Goal: Information Seeking & Learning: Learn about a topic

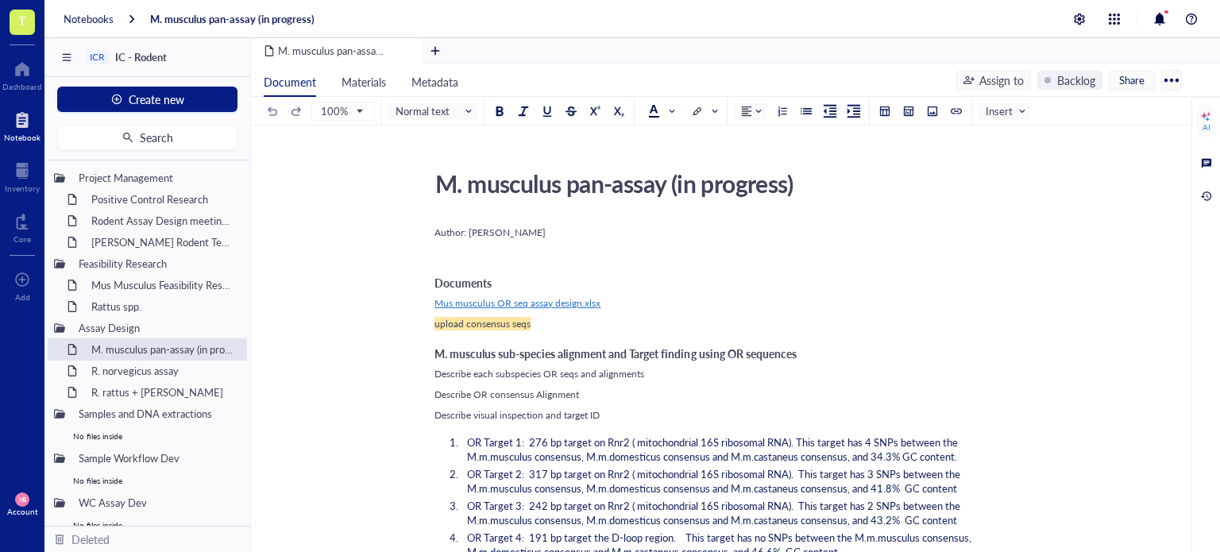
scroll to position [57, 0]
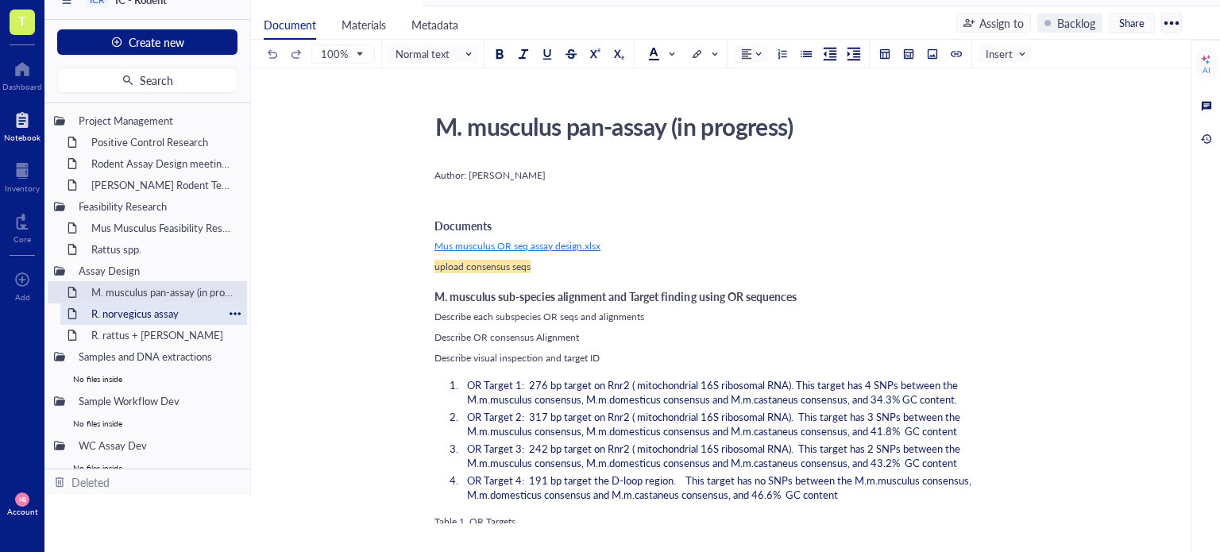
click at [130, 311] on div "R. norvegicus assay" at bounding box center [153, 314] width 139 height 22
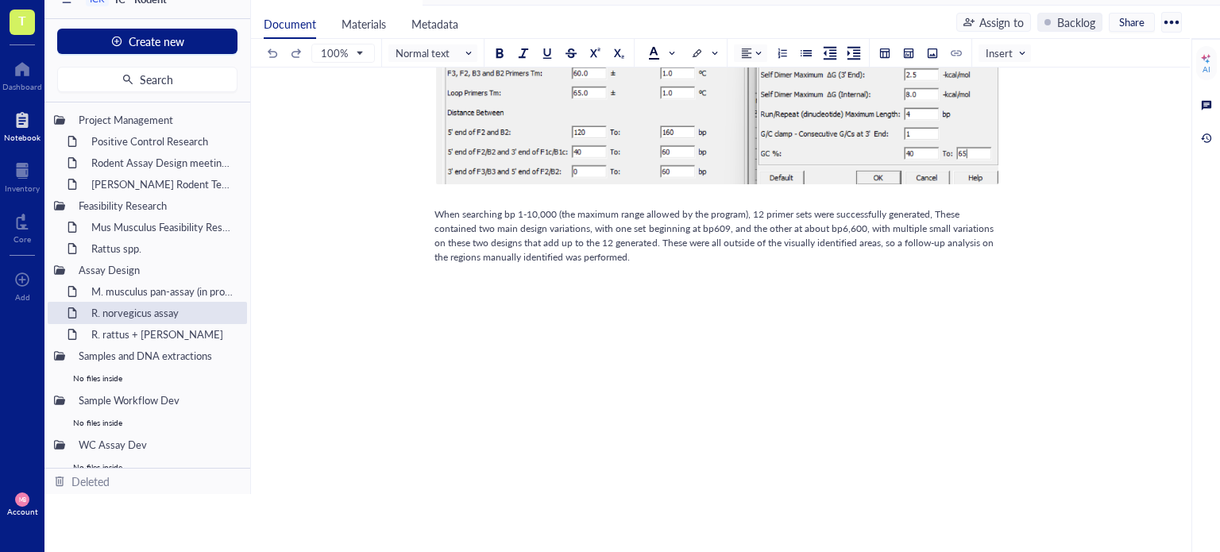
scroll to position [1284, 0]
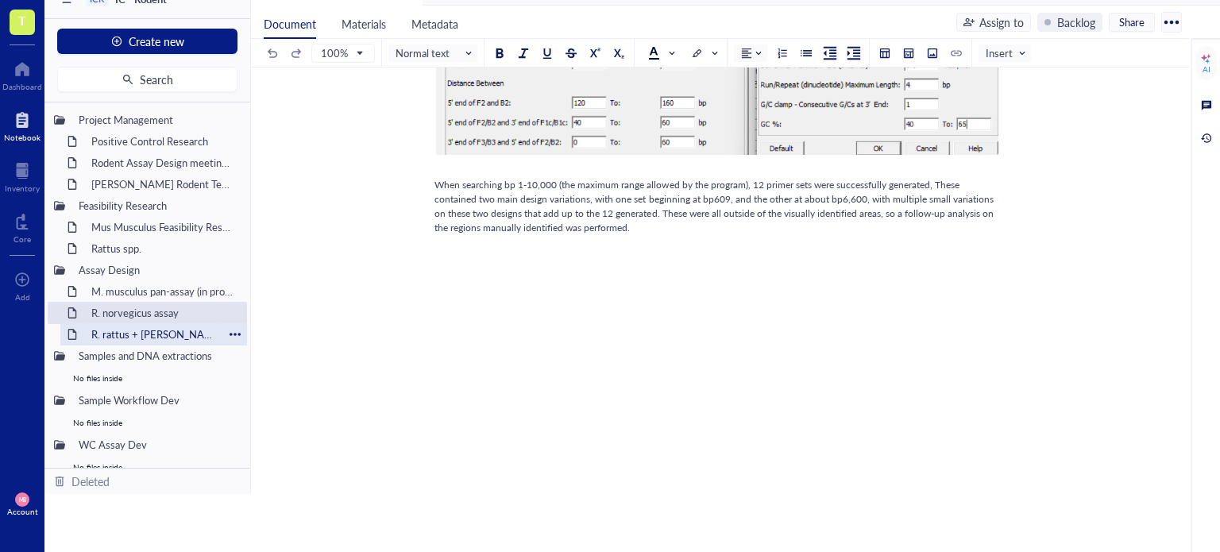
click at [168, 323] on div "R. rattus + [PERSON_NAME]" at bounding box center [153, 334] width 139 height 22
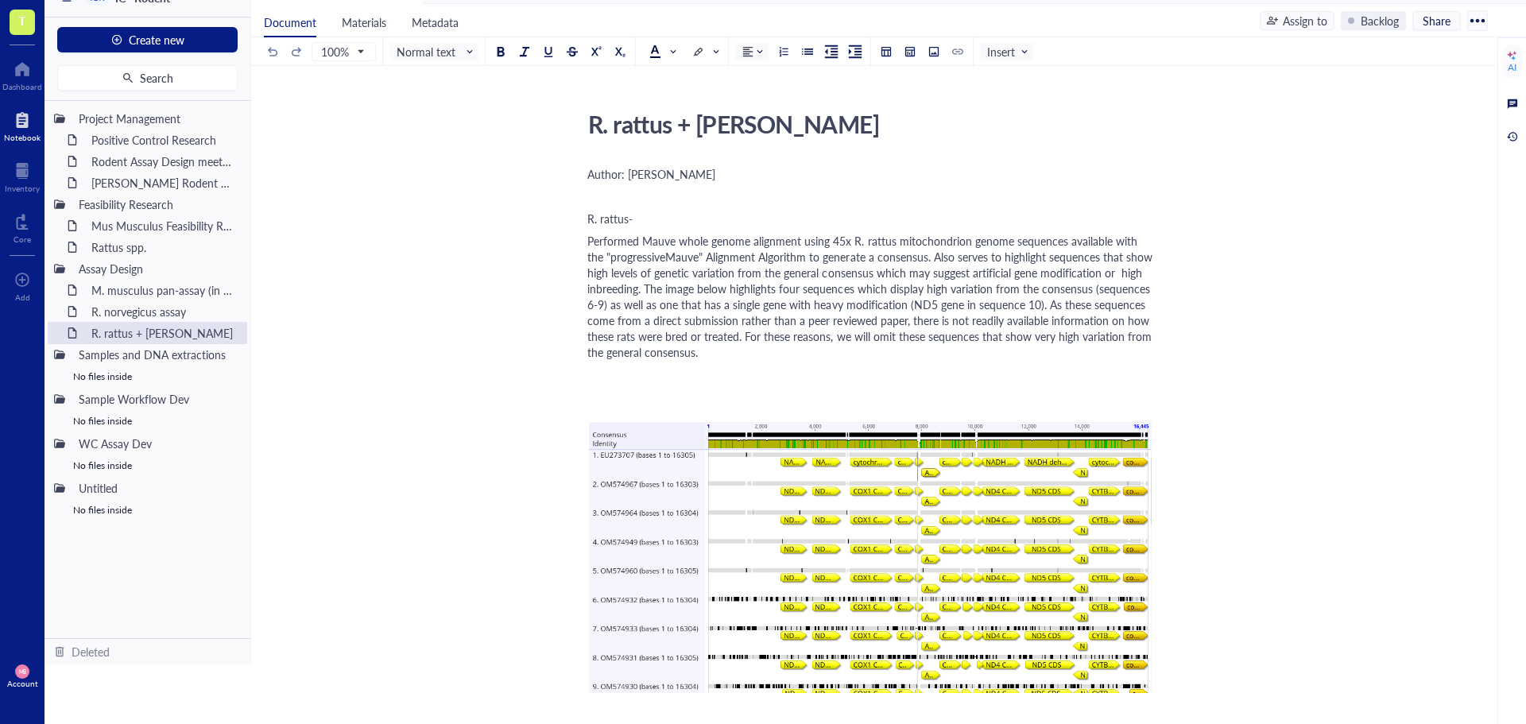
scroll to position [60, 0]
click at [28, 65] on div at bounding box center [22, 68] width 40 height 25
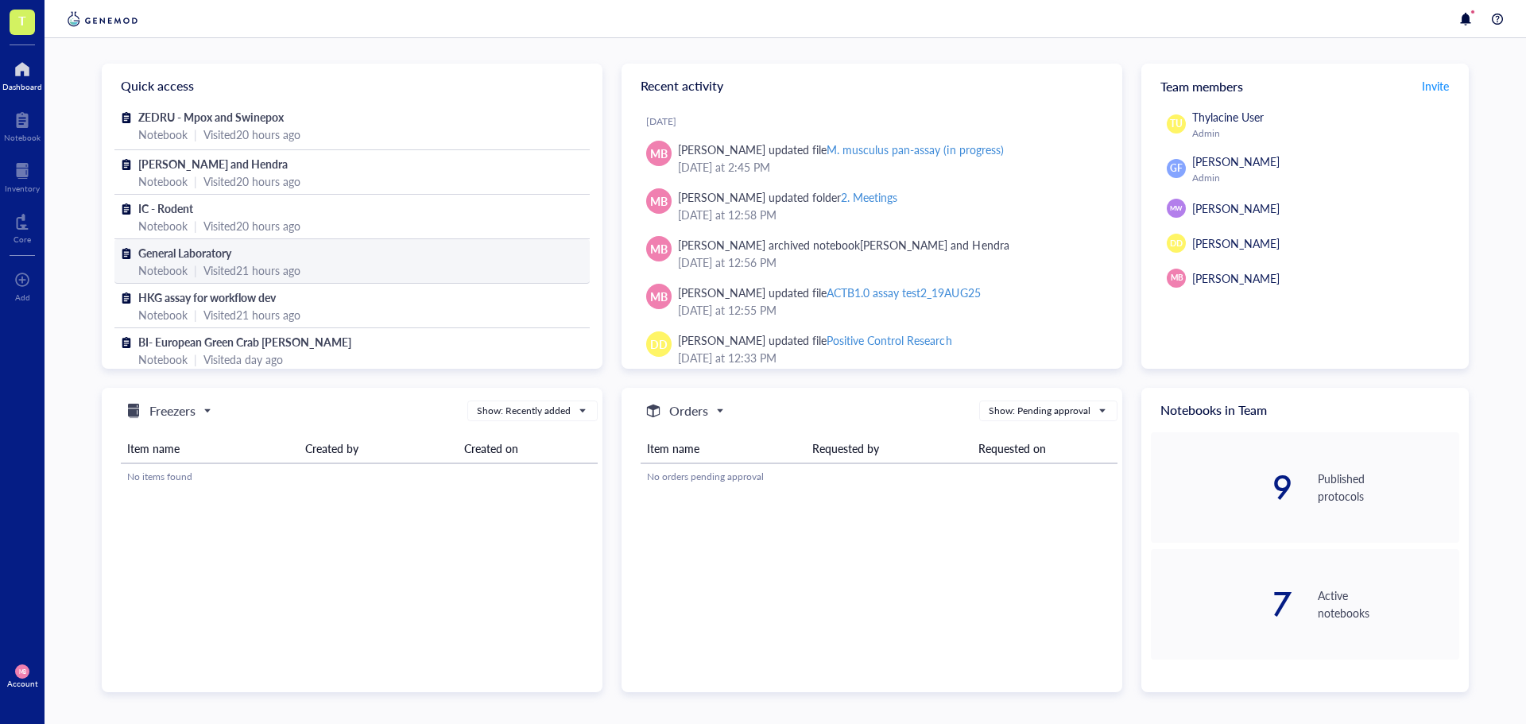
scroll to position [12, 0]
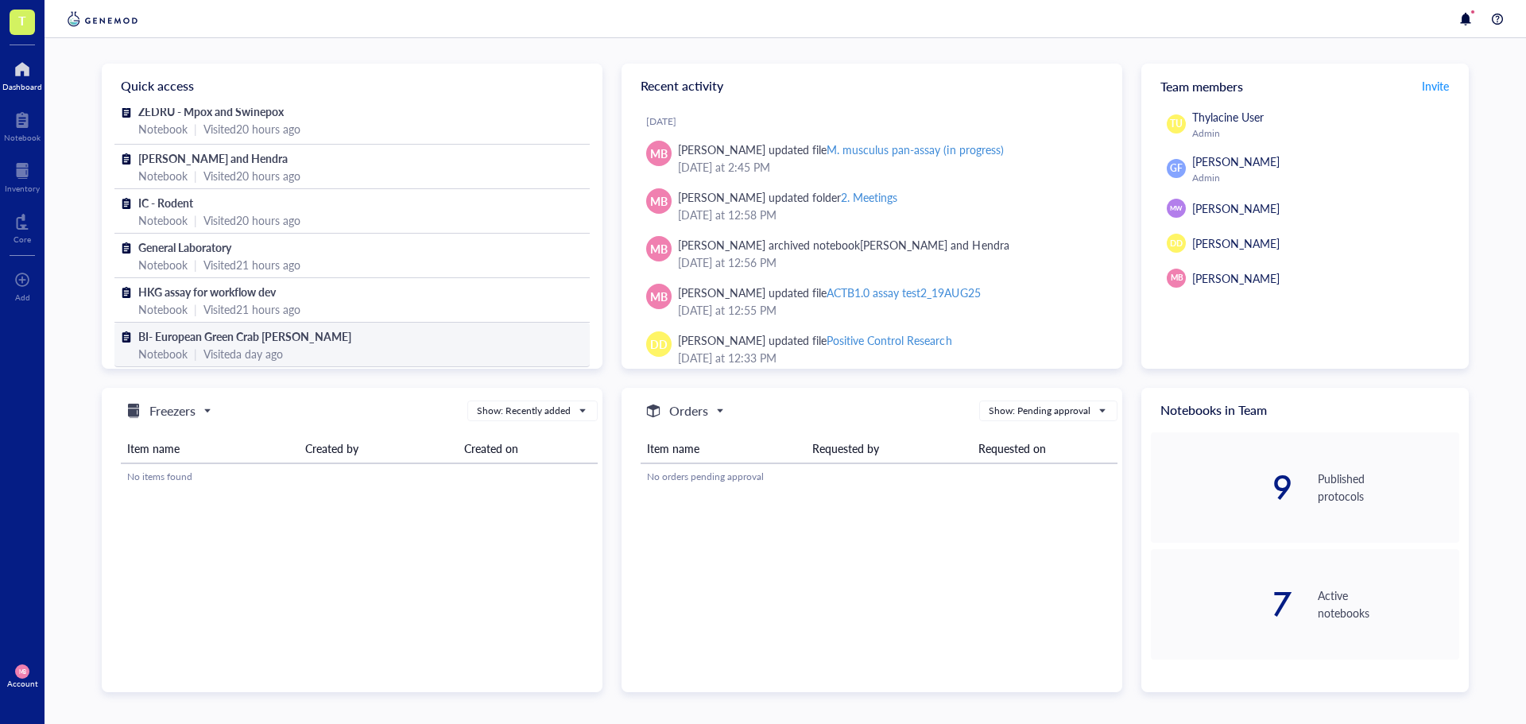
click at [248, 335] on span "BI- European Green Crab [PERSON_NAME]" at bounding box center [244, 336] width 213 height 16
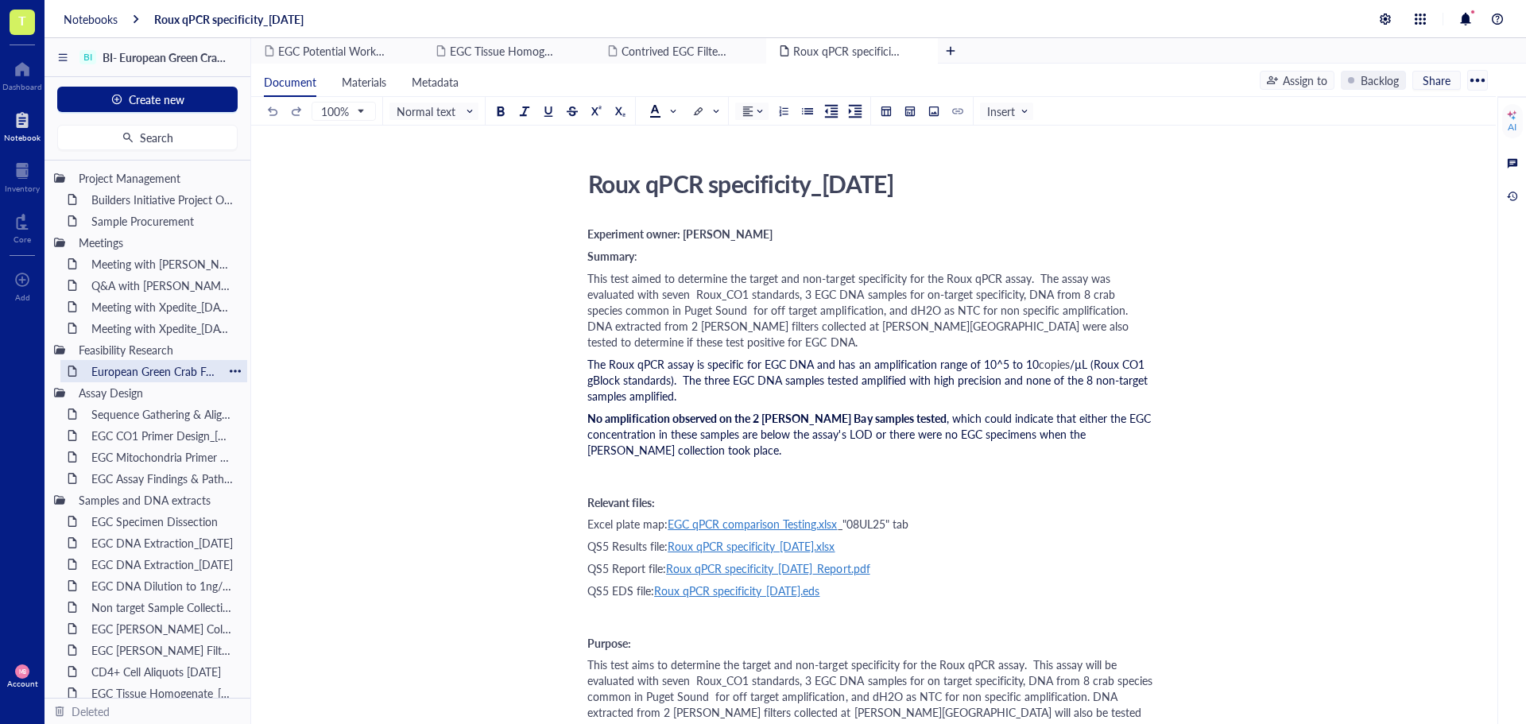
click at [109, 369] on div "European Green Crab Feasibility Research" at bounding box center [153, 371] width 139 height 22
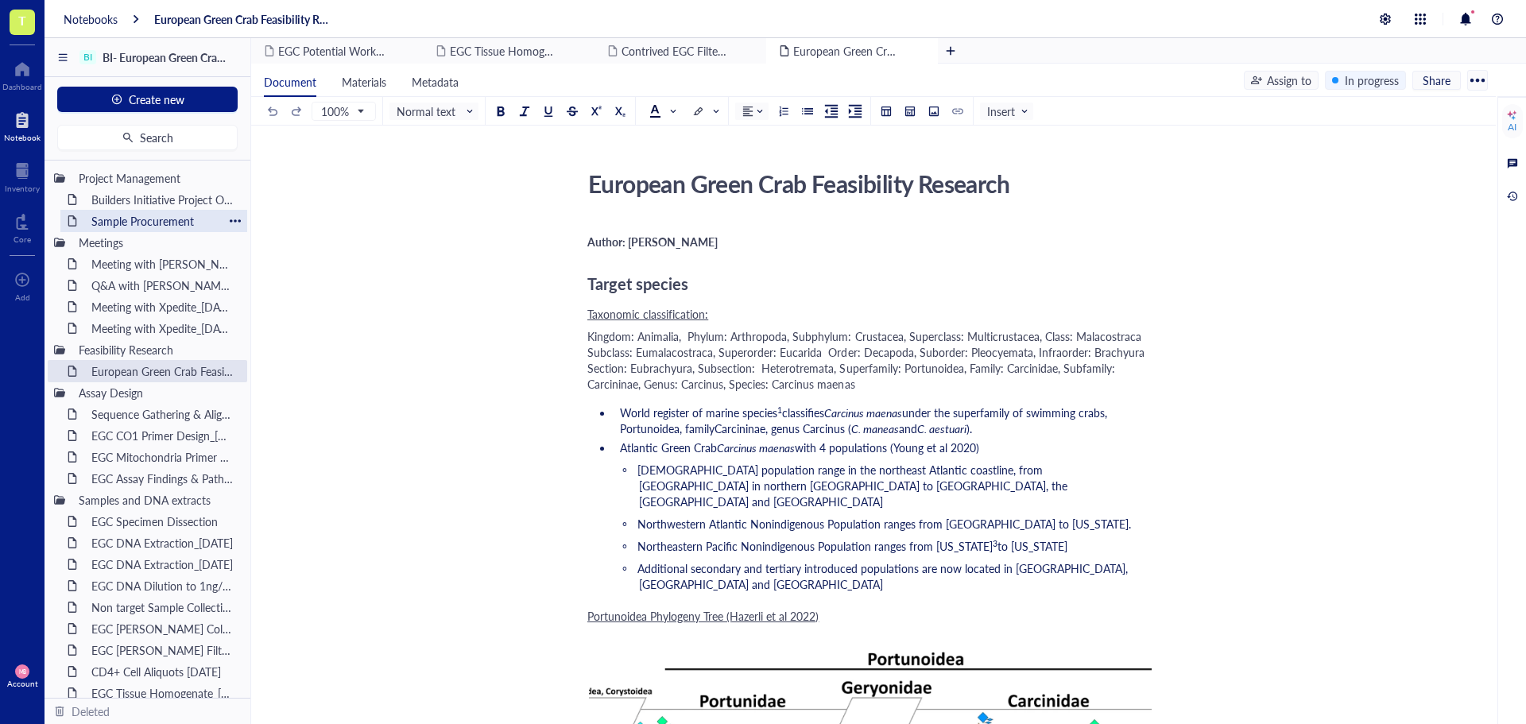
click at [135, 225] on div "Sample Procurement" at bounding box center [153, 221] width 139 height 22
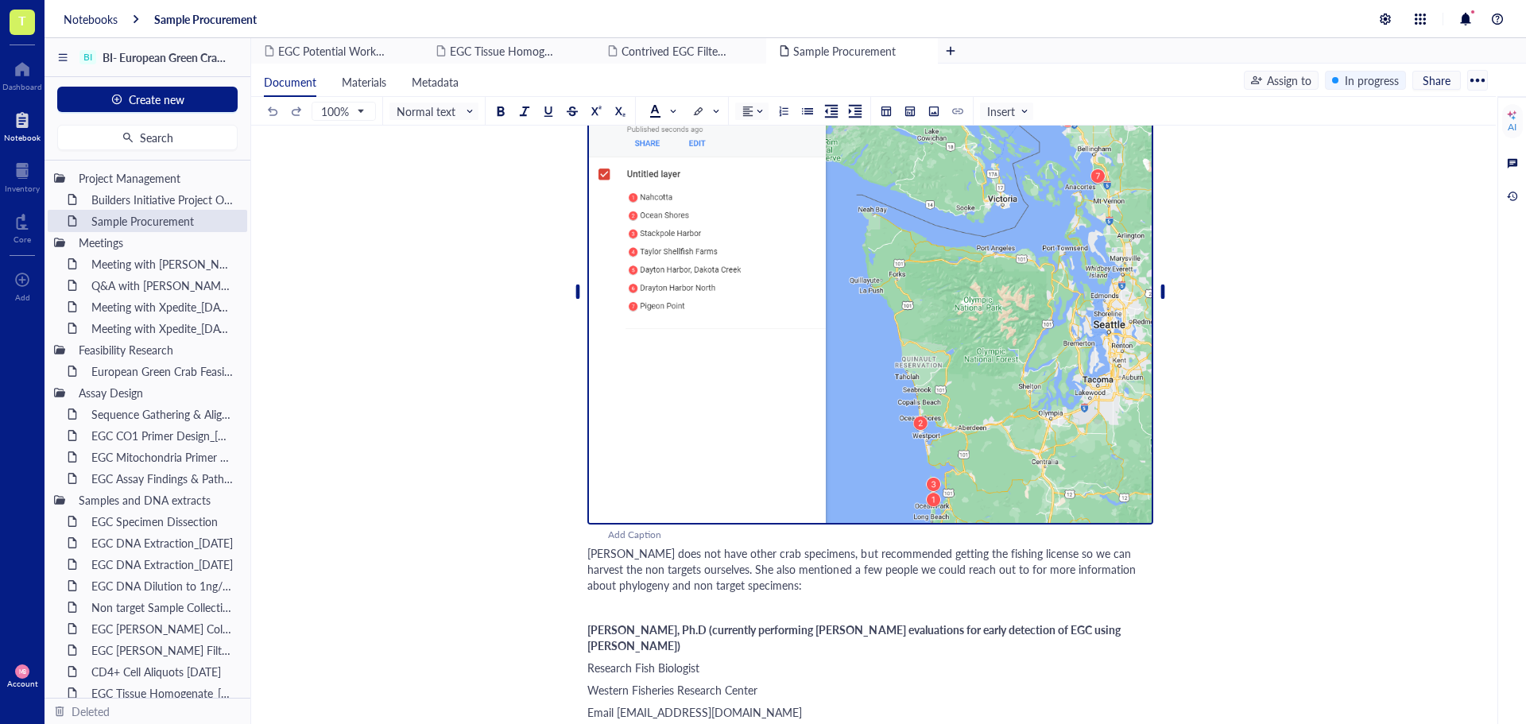
scroll to position [318, 0]
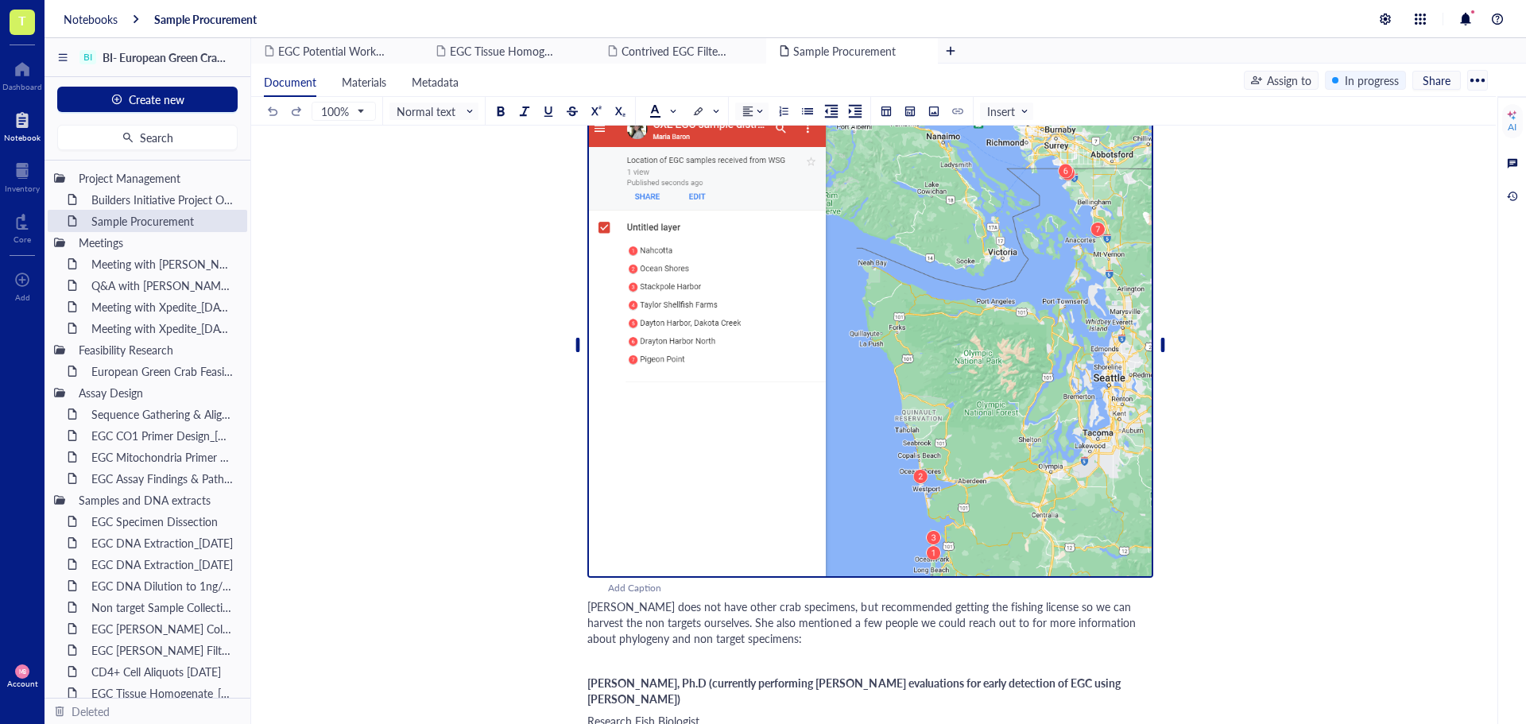
click at [924, 470] on img at bounding box center [870, 345] width 566 height 466
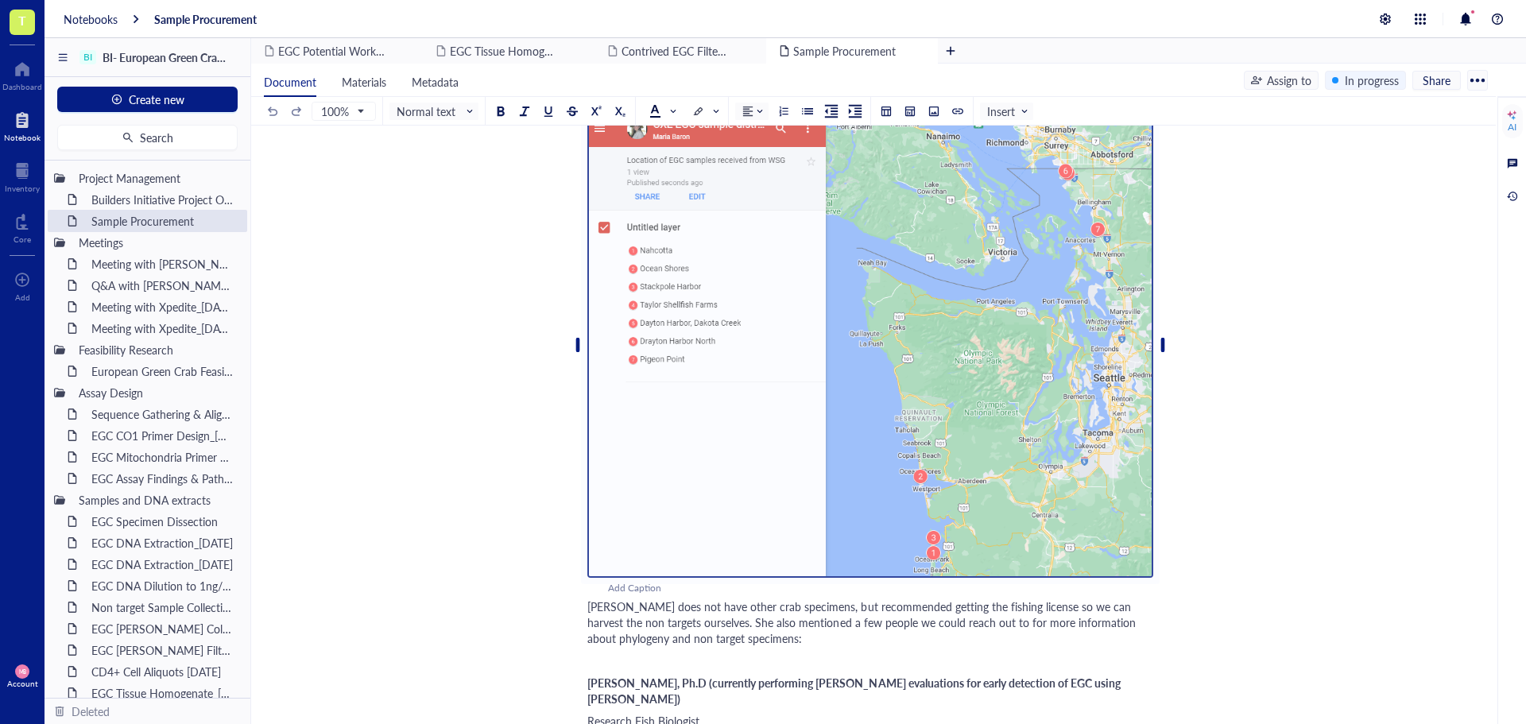
click at [520, 497] on div "Sample Procurement Sample Procurement Author: [PERSON_NAME] specimens Requested…" at bounding box center [870, 727] width 1238 height 1763
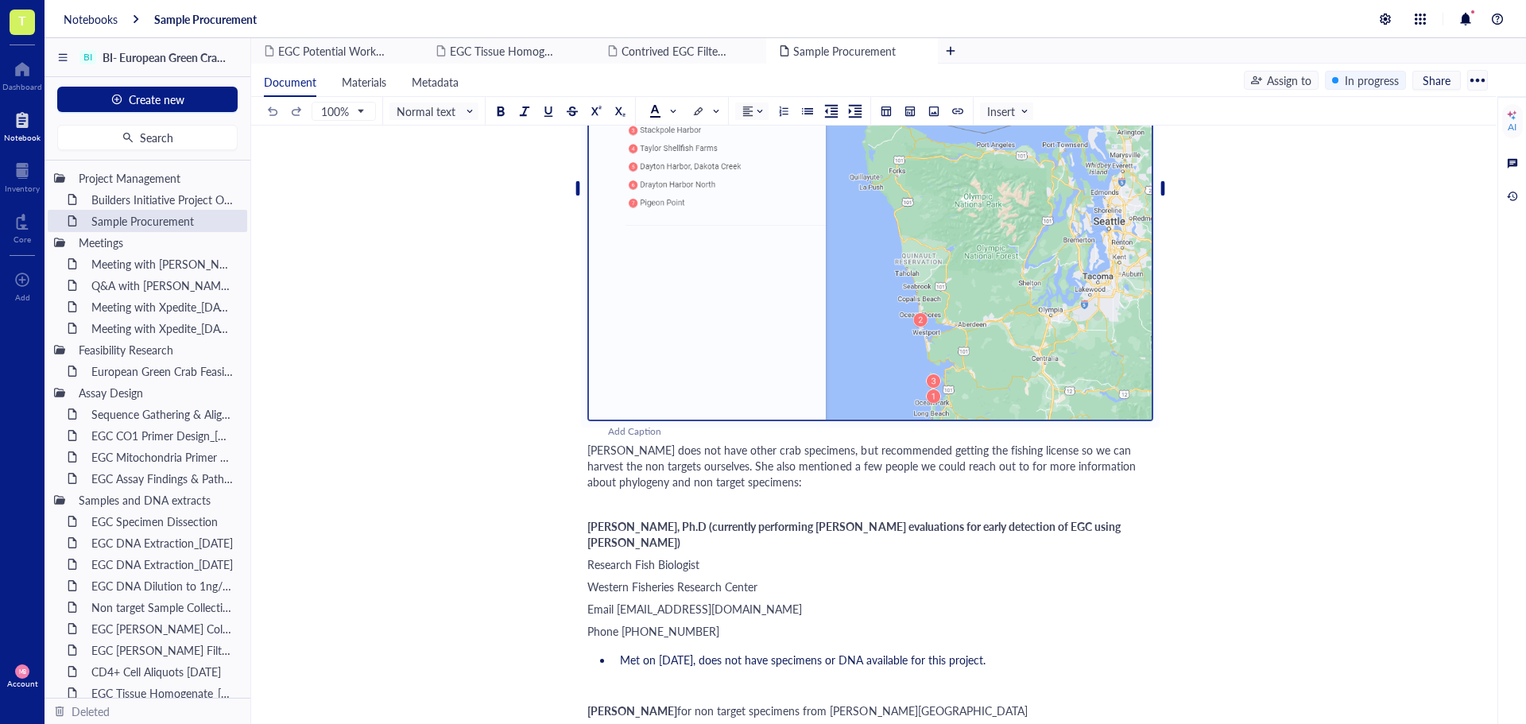
scroll to position [477, 0]
click at [133, 261] on div "Meeting with [PERSON_NAME][GEOGRAPHIC_DATA] [DATE]" at bounding box center [153, 264] width 139 height 22
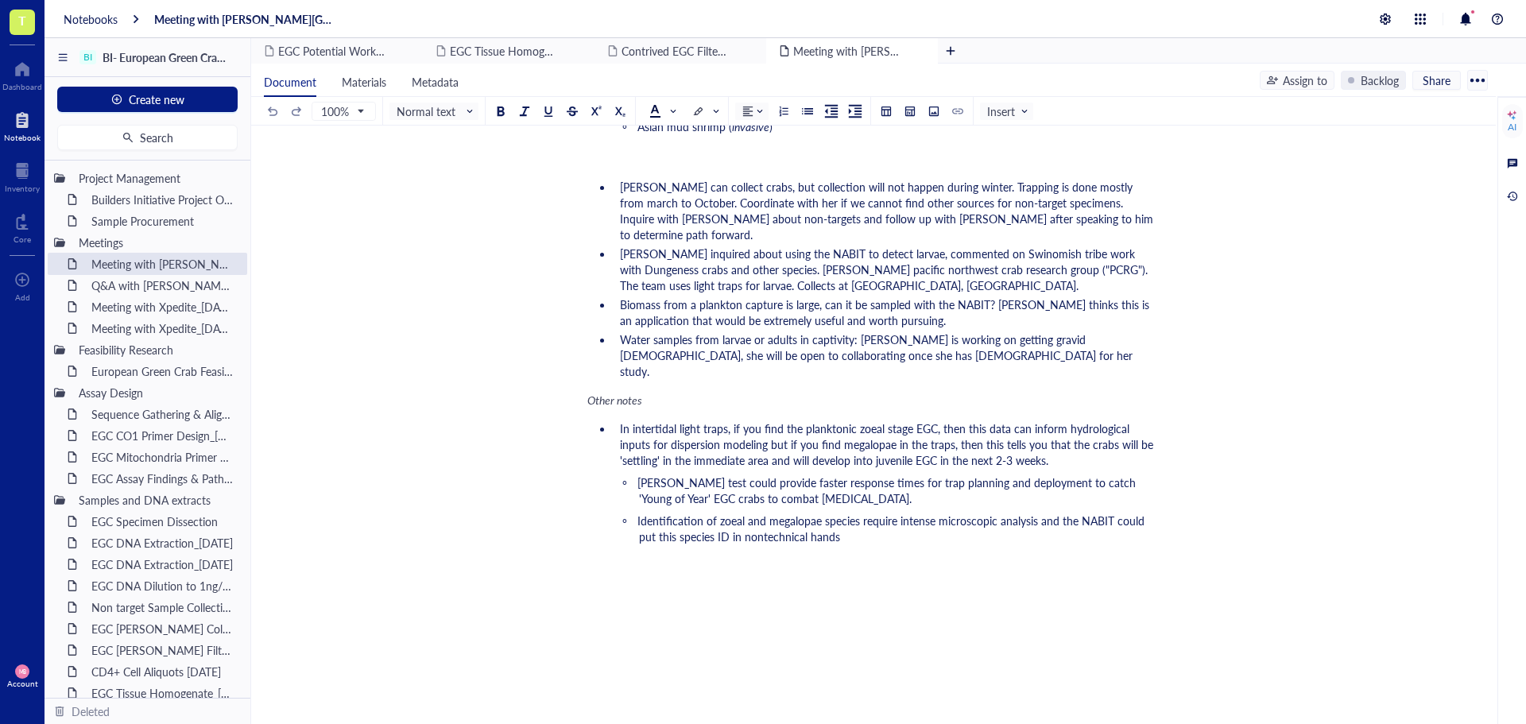
scroll to position [636, 0]
drag, startPoint x: 133, startPoint y: 282, endPoint x: 172, endPoint y: 286, distance: 39.9
click at [133, 281] on div "Q&A with [PERSON_NAME] [DATE]" at bounding box center [153, 285] width 139 height 22
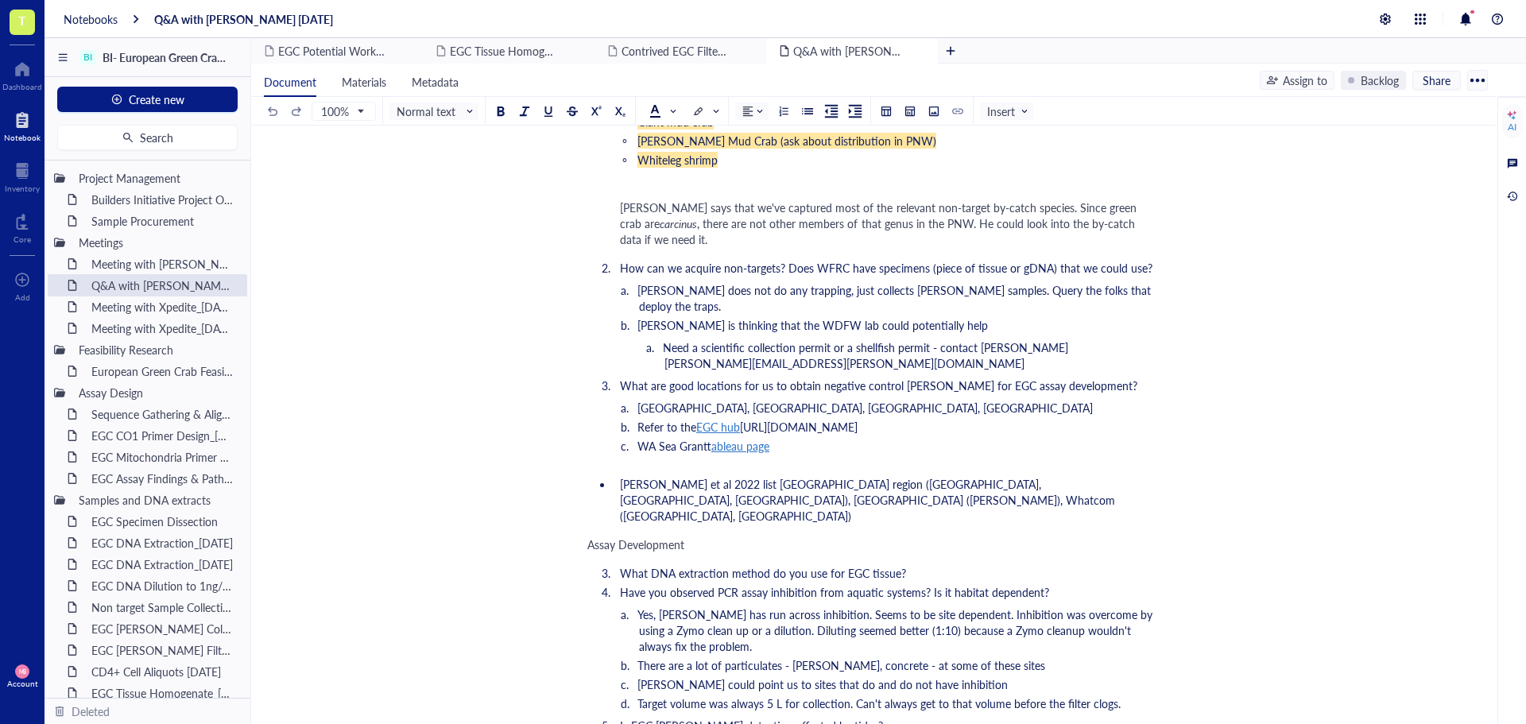
scroll to position [715, 0]
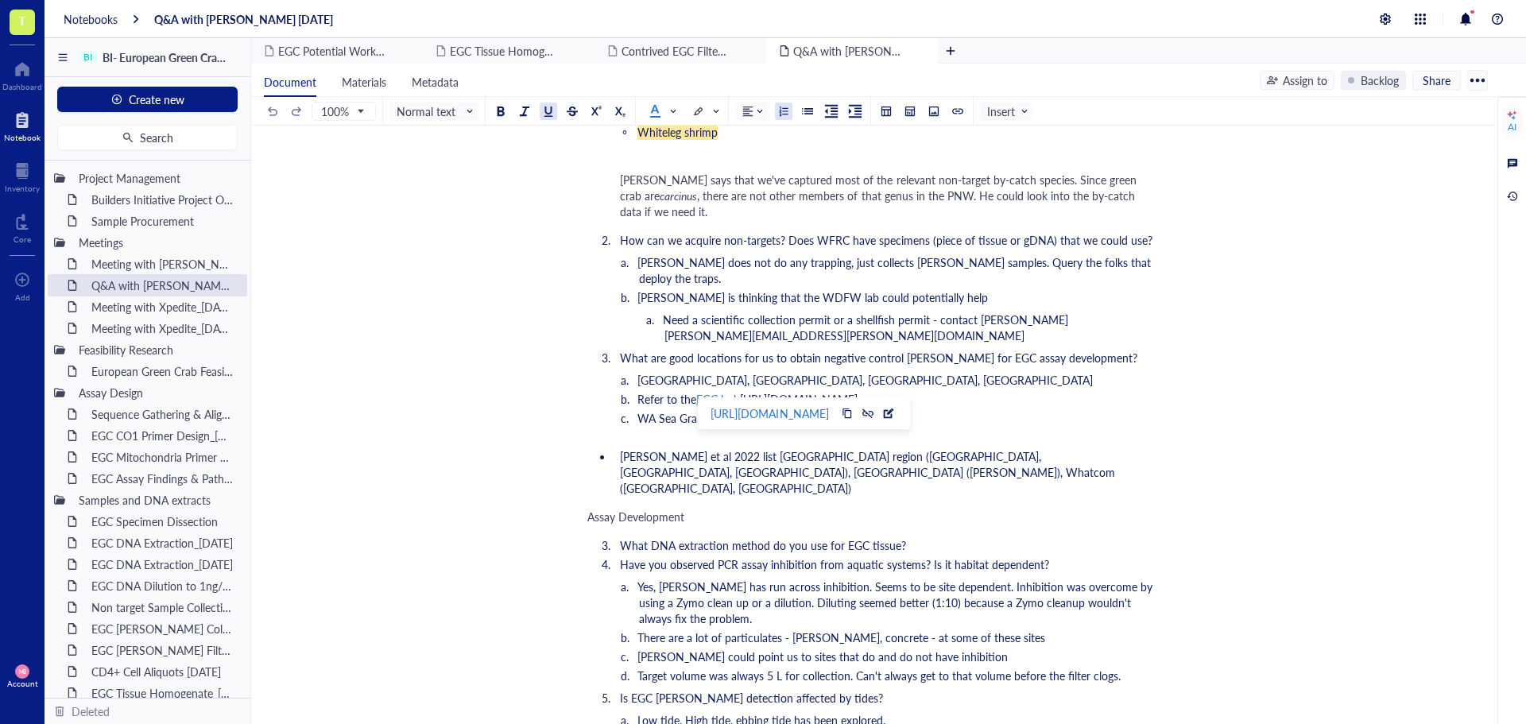
click at [727, 391] on span "EGC hub" at bounding box center [718, 399] width 44 height 16
click at [828, 418] on div "[URL][DOMAIN_NAME]" at bounding box center [769, 413] width 118 height 21
click at [1110, 354] on ol "How can we acquire non-targets? Does WFRC have specimens (piece of tissue or gD…" at bounding box center [870, 330] width 566 height 203
click at [721, 410] on span "tableau page" at bounding box center [740, 418] width 58 height 16
click at [808, 431] on div "[URL][DOMAIN_NAME][PERSON_NAME]" at bounding box center [823, 432] width 205 height 21
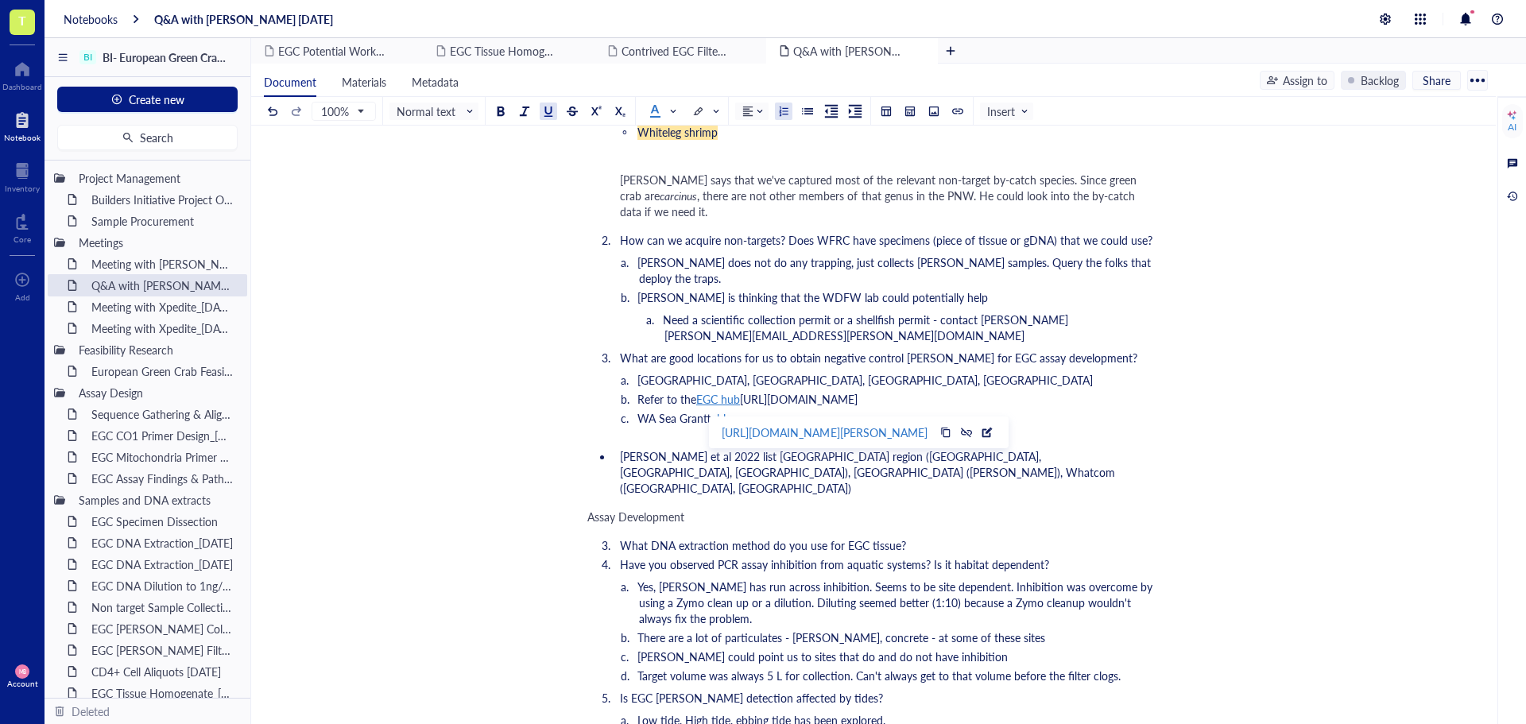
click at [1220, 423] on div "Q&A with [PERSON_NAME] [DATE] Q&A with [PERSON_NAME] [DATE] In attendance: [PER…" at bounding box center [870, 498] width 1238 height 2099
click at [941, 258] on span "[PERSON_NAME] does not do any trapping, just collects [PERSON_NAME] samples. Qu…" at bounding box center [895, 270] width 516 height 32
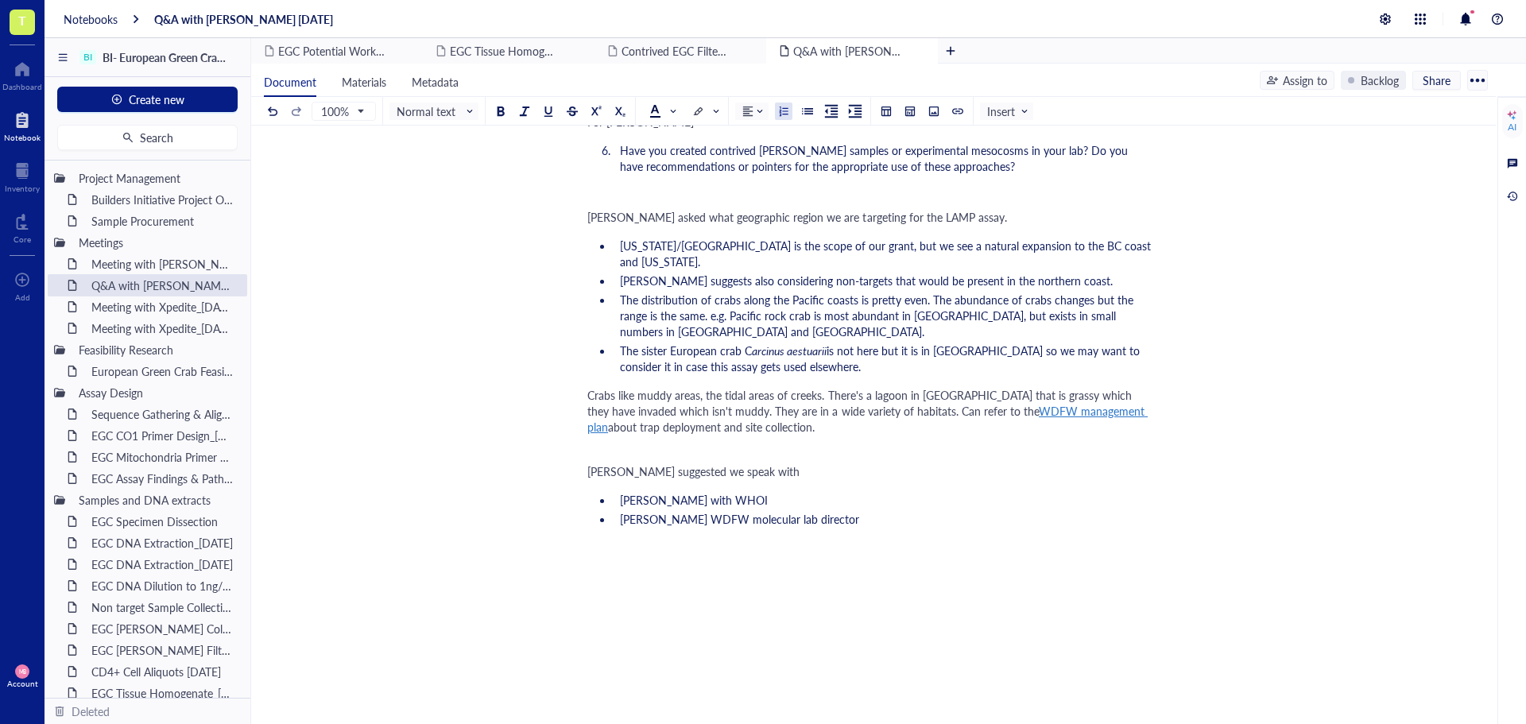
scroll to position [1430, 0]
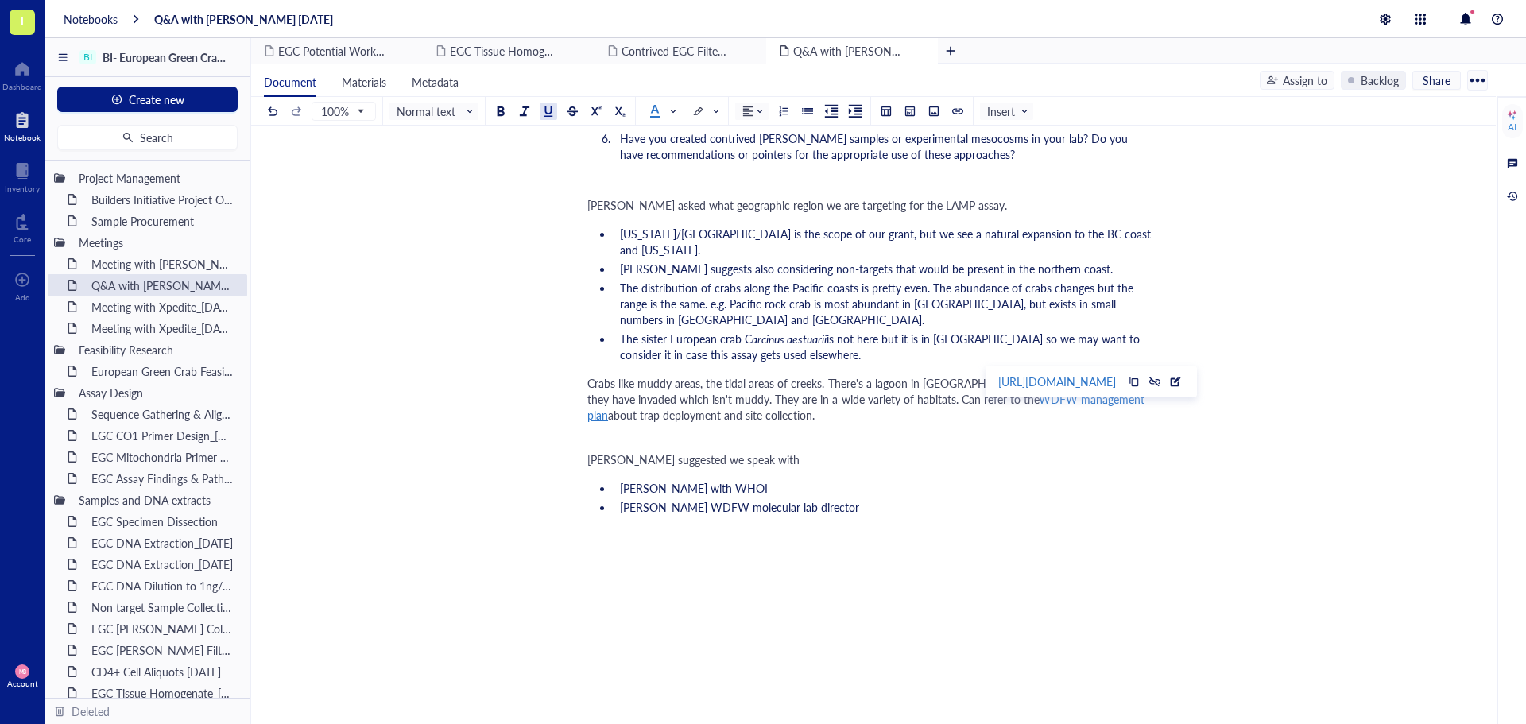
click at [1039, 391] on span "WDFW management plan" at bounding box center [867, 407] width 560 height 32
click at [1039, 376] on div "[URL][DOMAIN_NAME]" at bounding box center [1057, 381] width 118 height 21
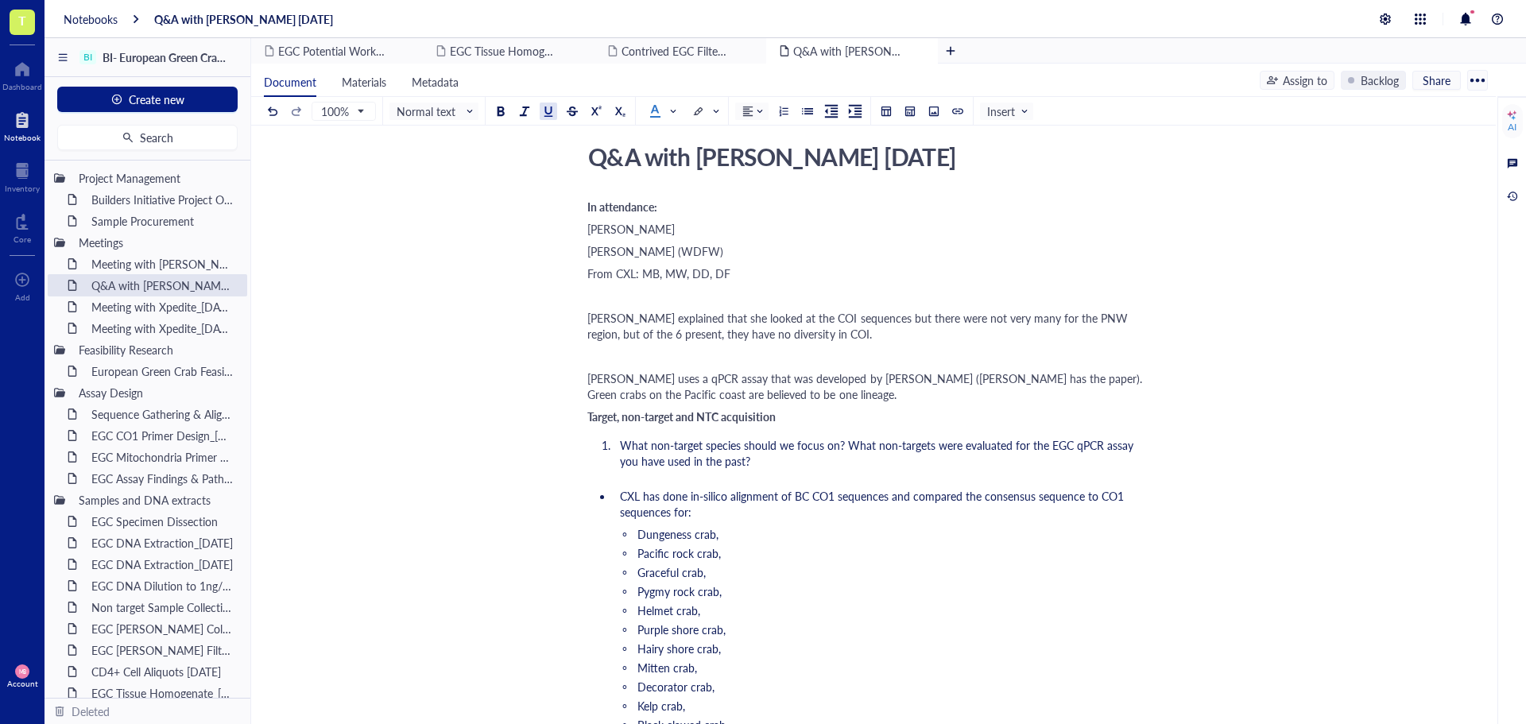
scroll to position [0, 0]
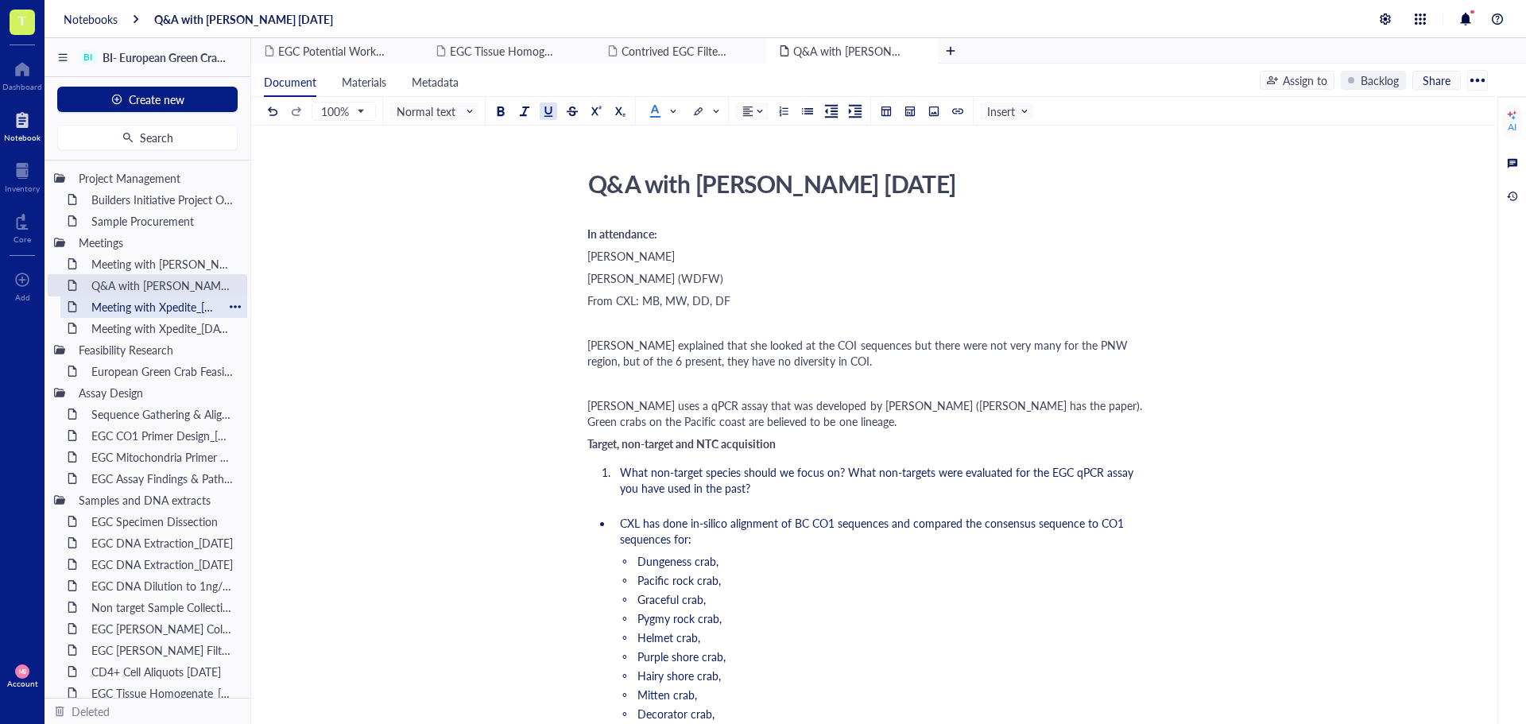
click at [101, 302] on div "Meeting with Xpedite_[DATE]" at bounding box center [153, 307] width 139 height 22
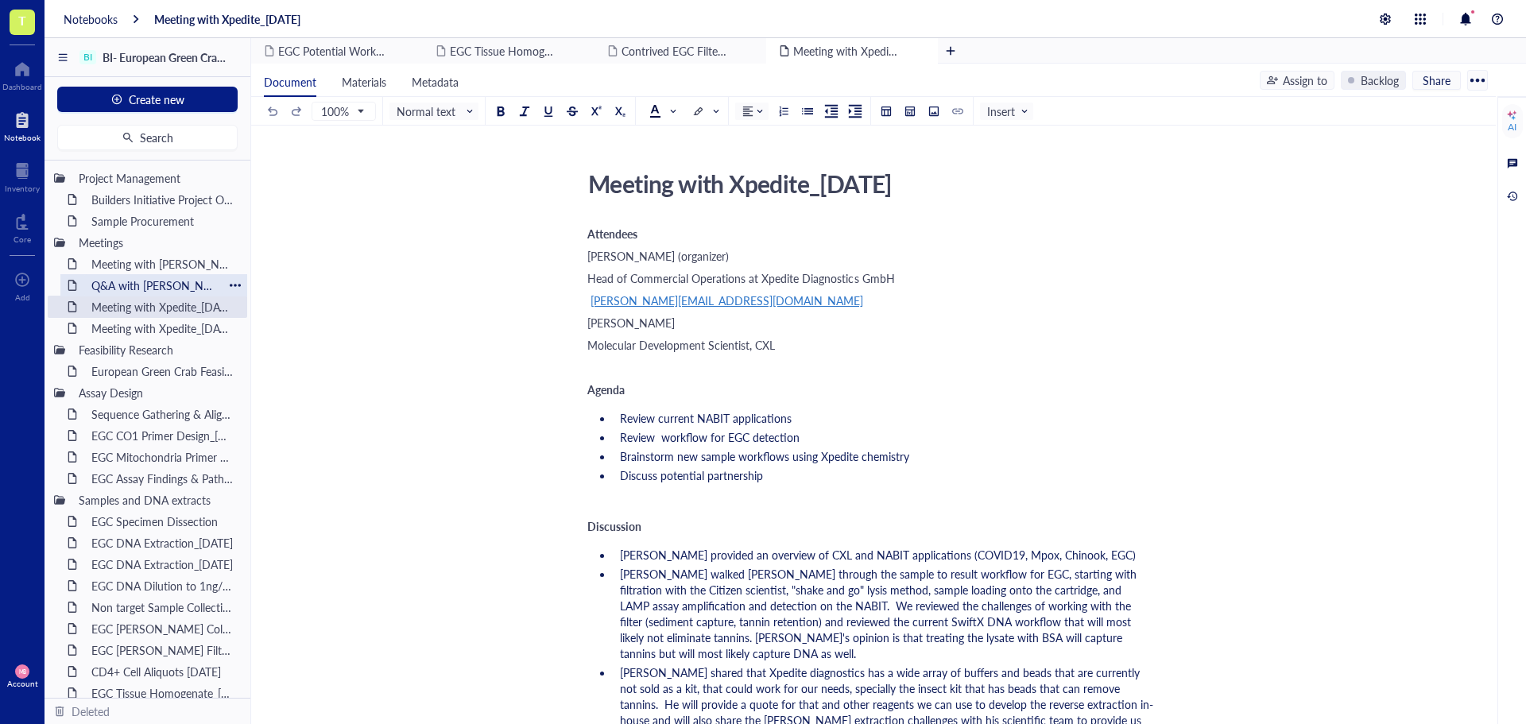
click at [109, 288] on div "Q&A with [PERSON_NAME] [DATE]" at bounding box center [153, 285] width 139 height 22
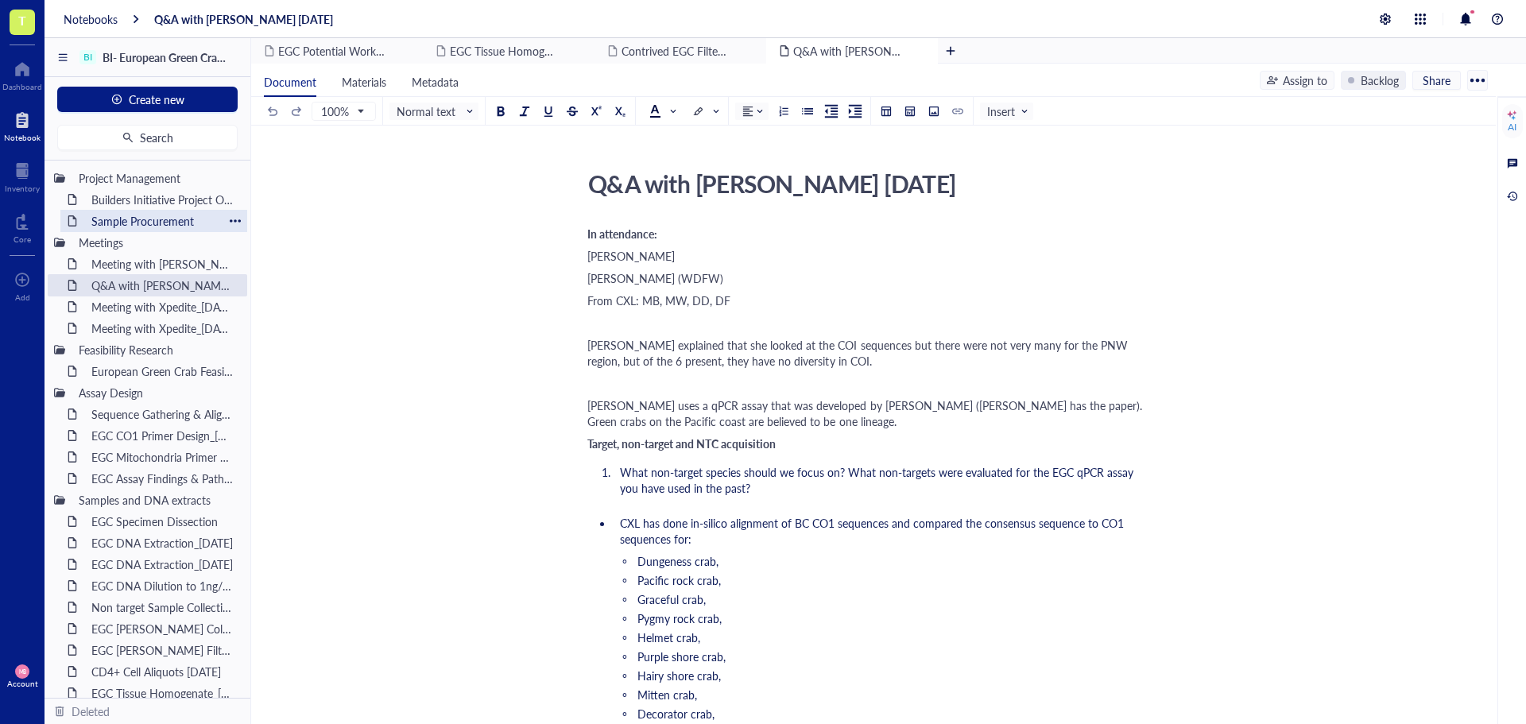
click at [130, 218] on div "Sample Procurement" at bounding box center [153, 221] width 139 height 22
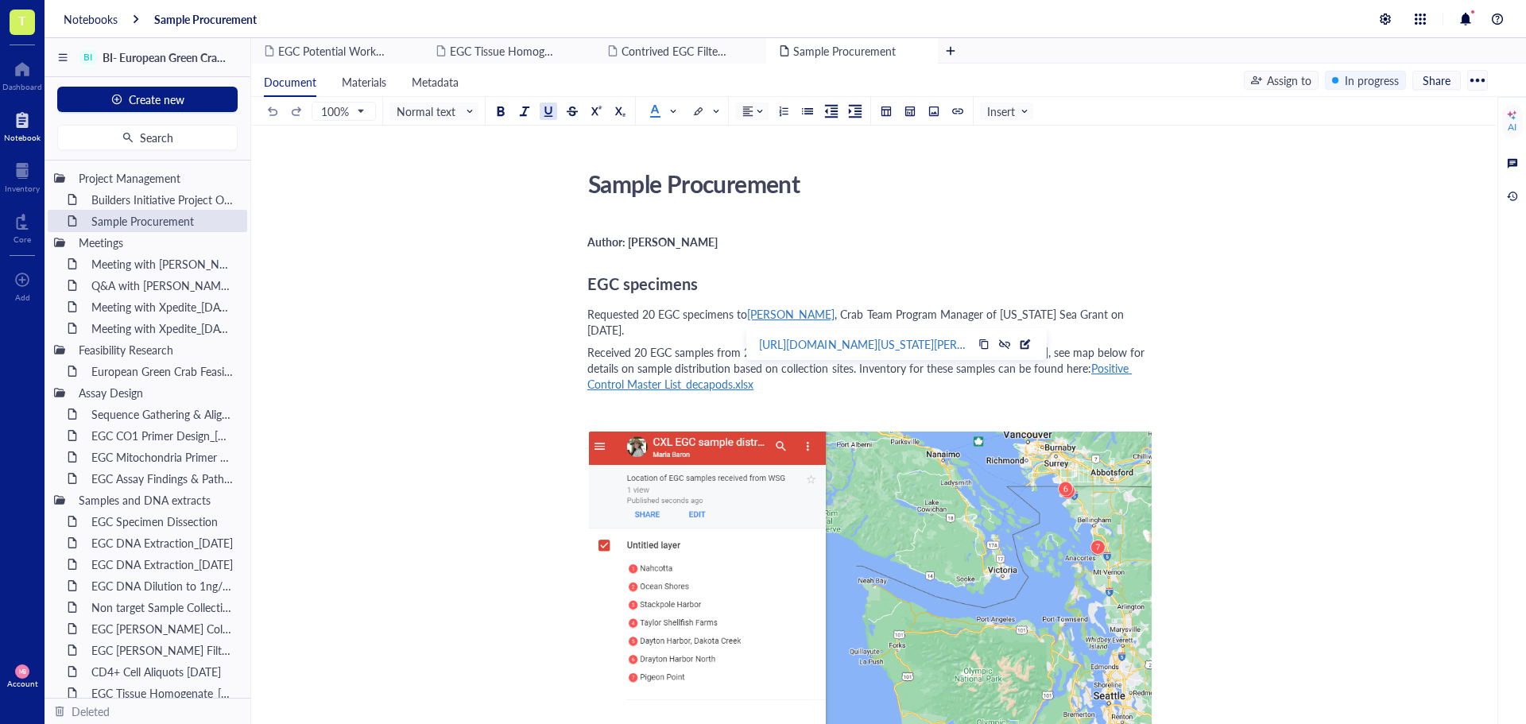
click at [776, 314] on span "[PERSON_NAME]" at bounding box center [790, 314] width 87 height 16
click at [144, 281] on div "Q&A with [PERSON_NAME] [DATE]" at bounding box center [153, 285] width 139 height 22
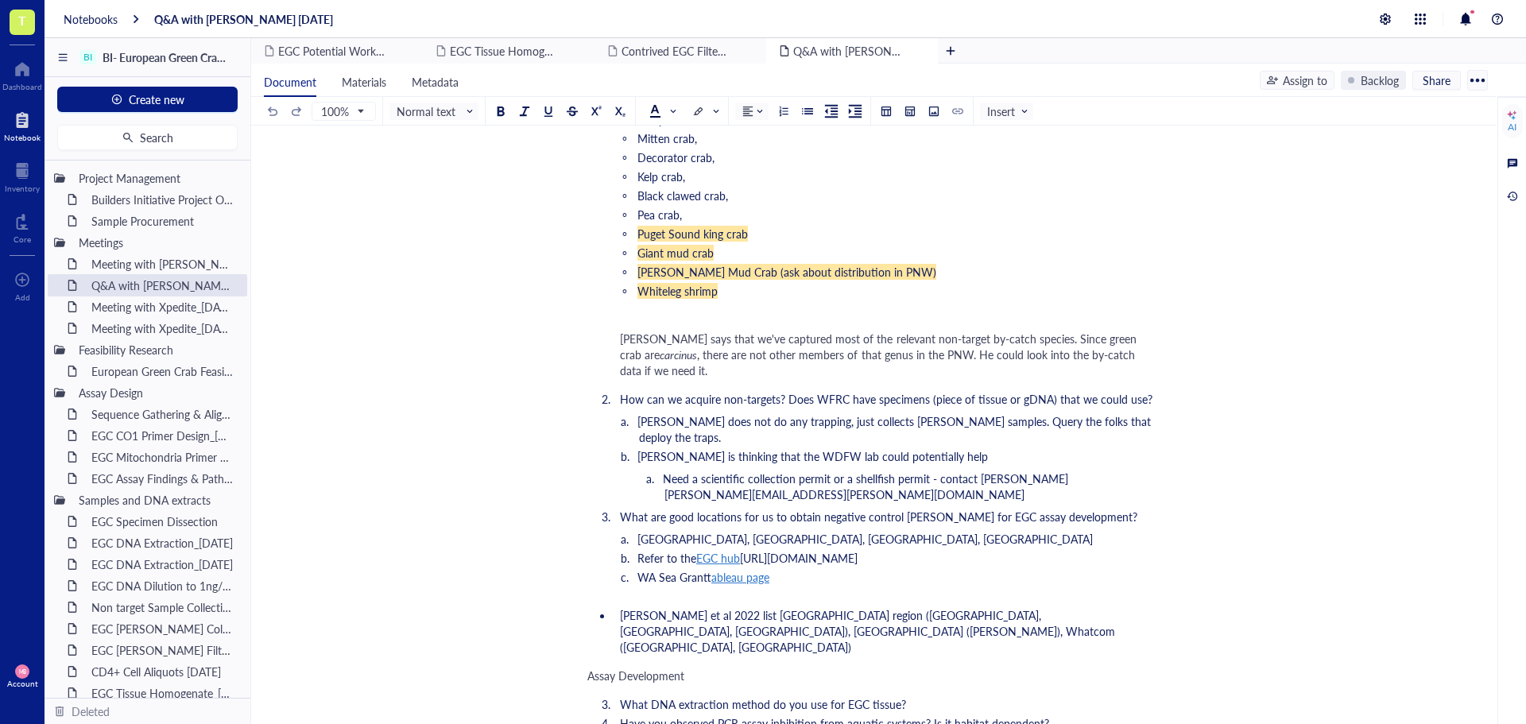
scroll to position [636, 0]
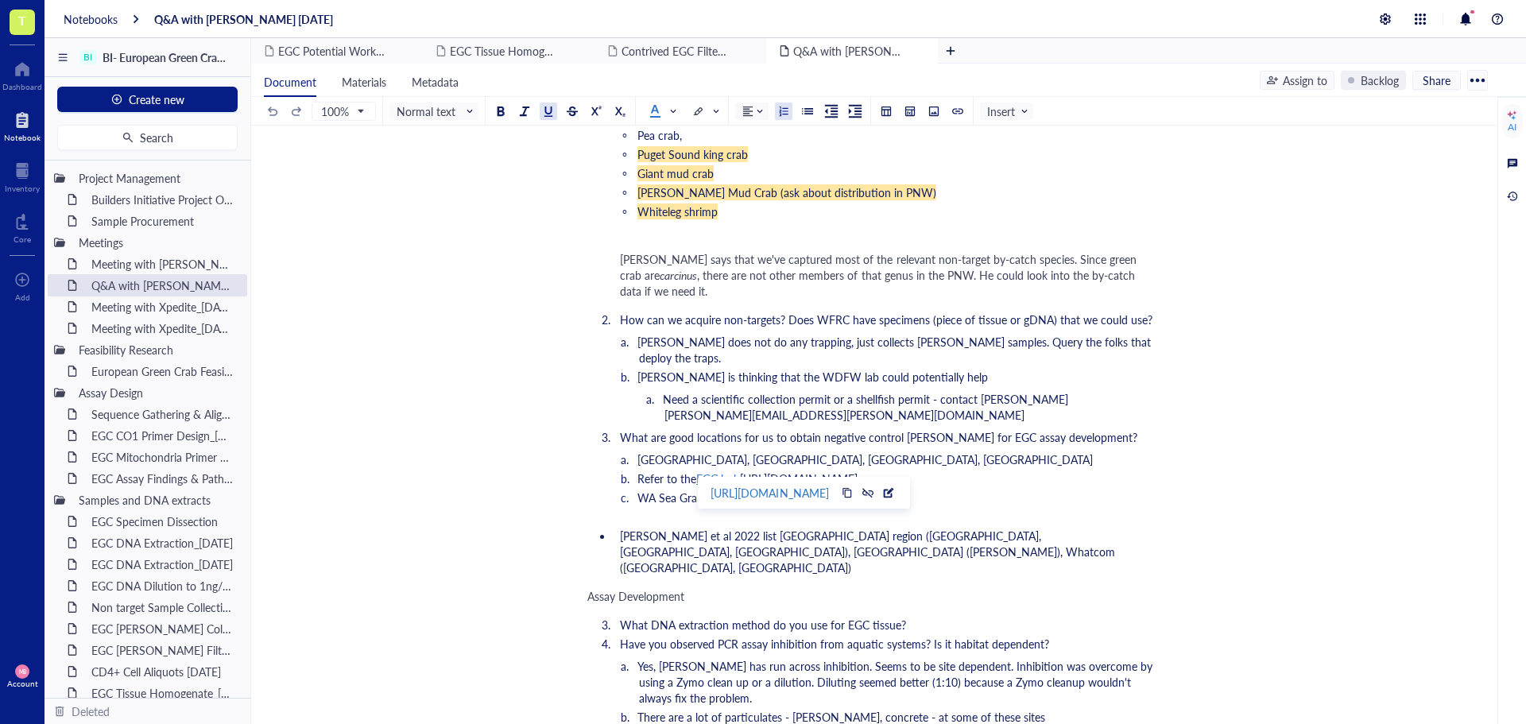
click at [721, 470] on span "EGC hub" at bounding box center [718, 478] width 44 height 16
click at [828, 490] on div "[URL][DOMAIN_NAME]" at bounding box center [769, 492] width 118 height 21
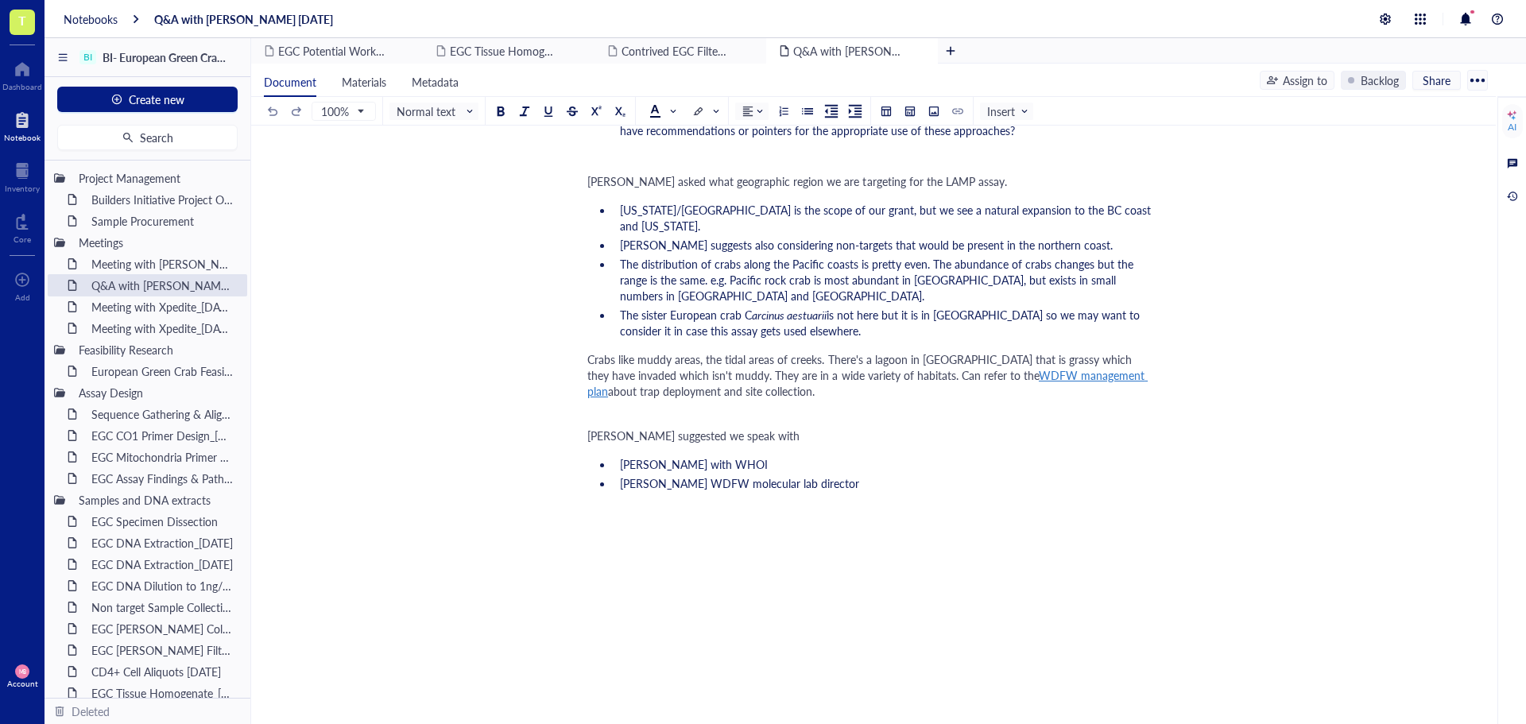
scroll to position [1463, 0]
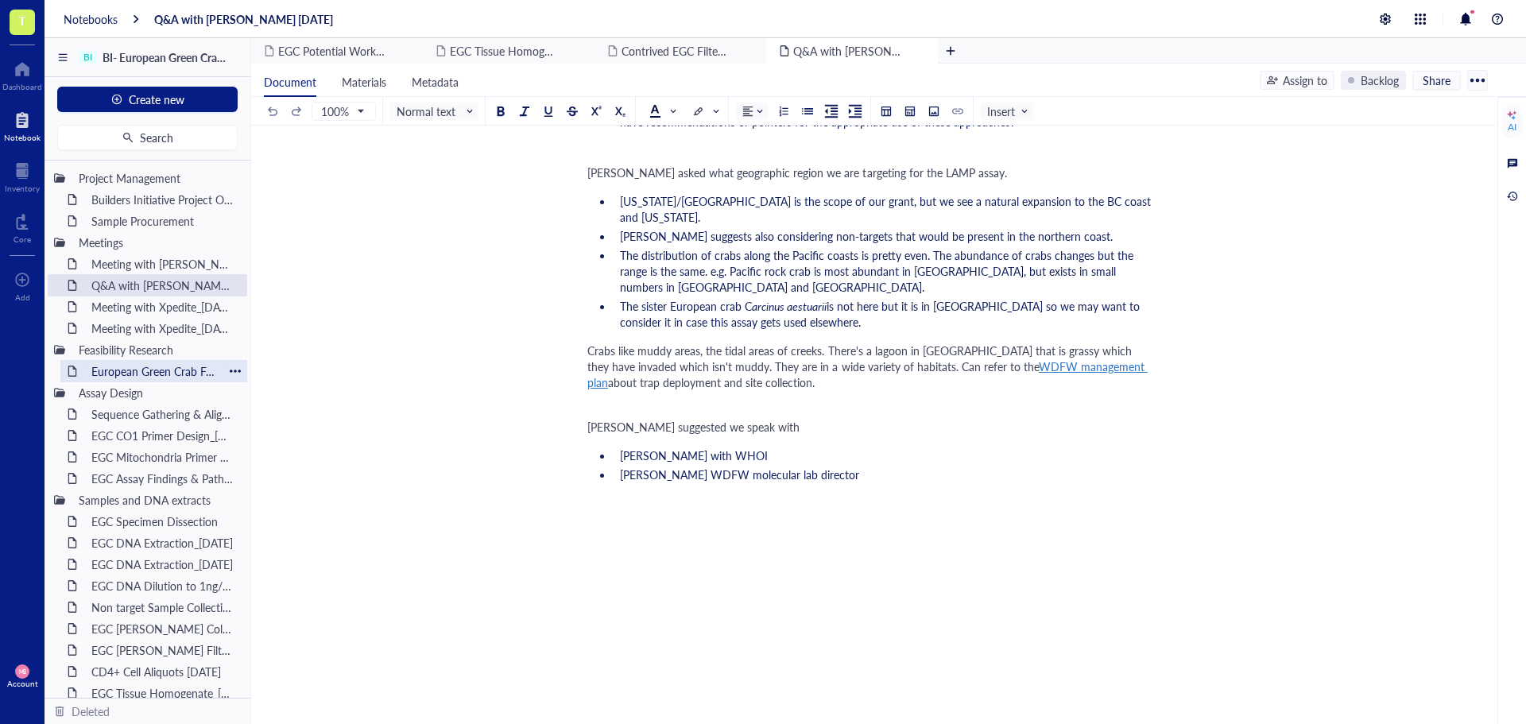
click at [124, 377] on div "European Green Crab Feasibility Research" at bounding box center [153, 371] width 139 height 22
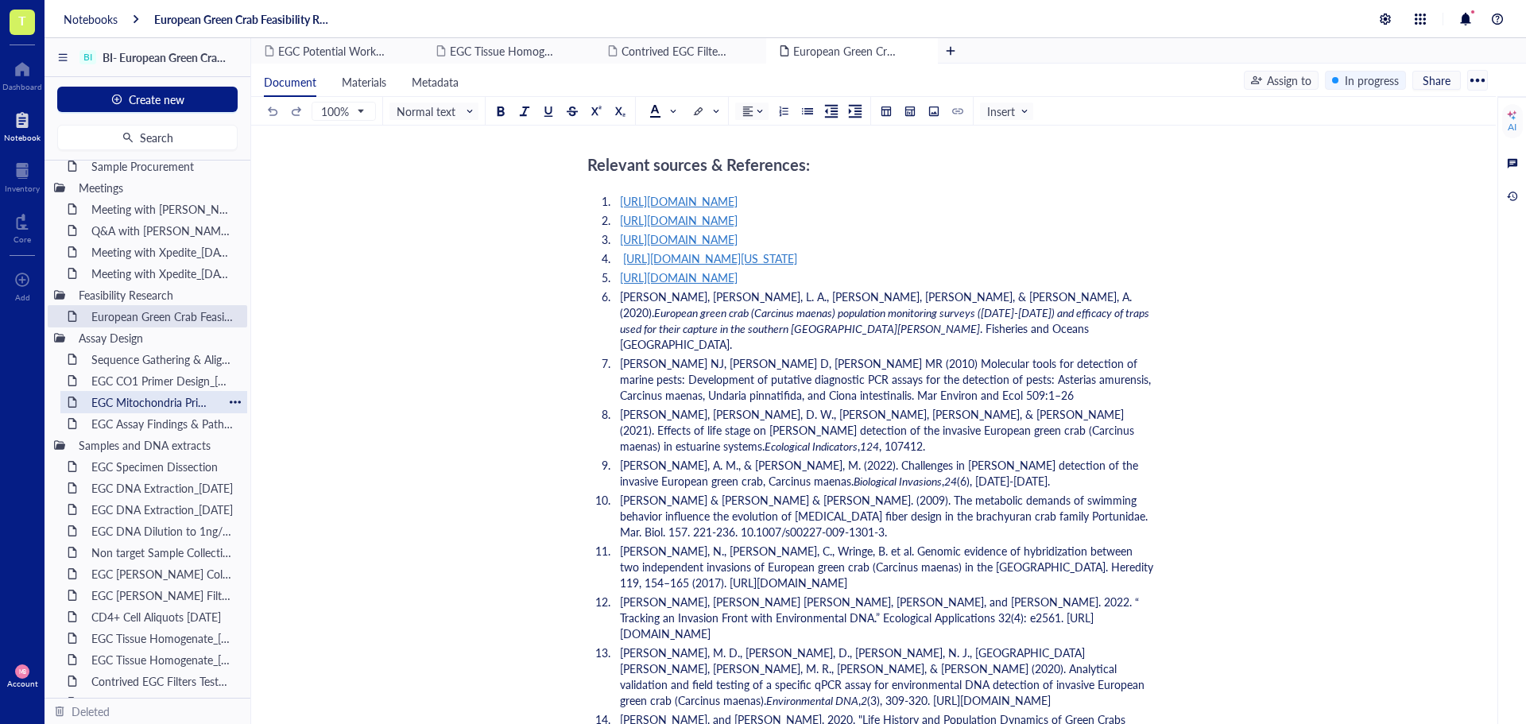
scroll to position [79, 0]
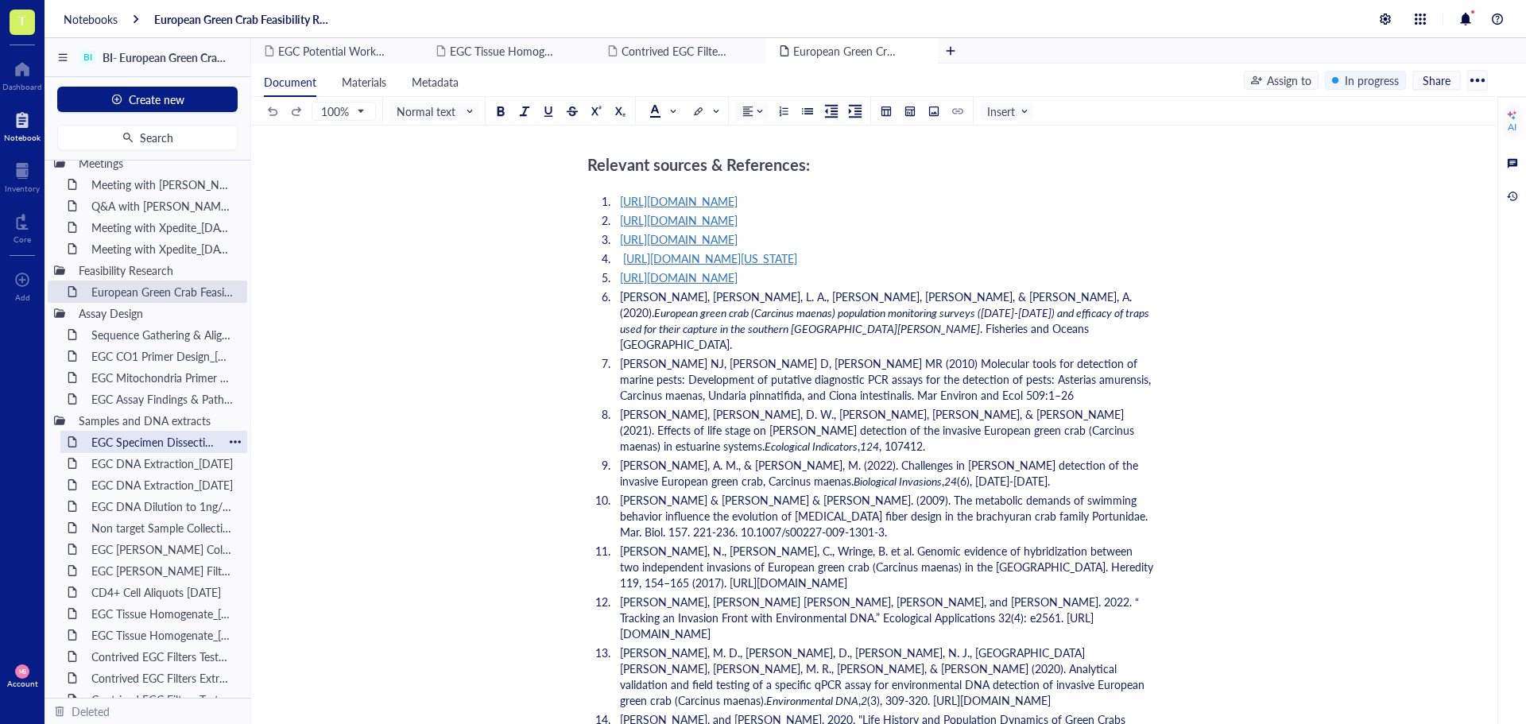
click at [135, 439] on div "EGC Specimen Dissection" at bounding box center [153, 442] width 139 height 22
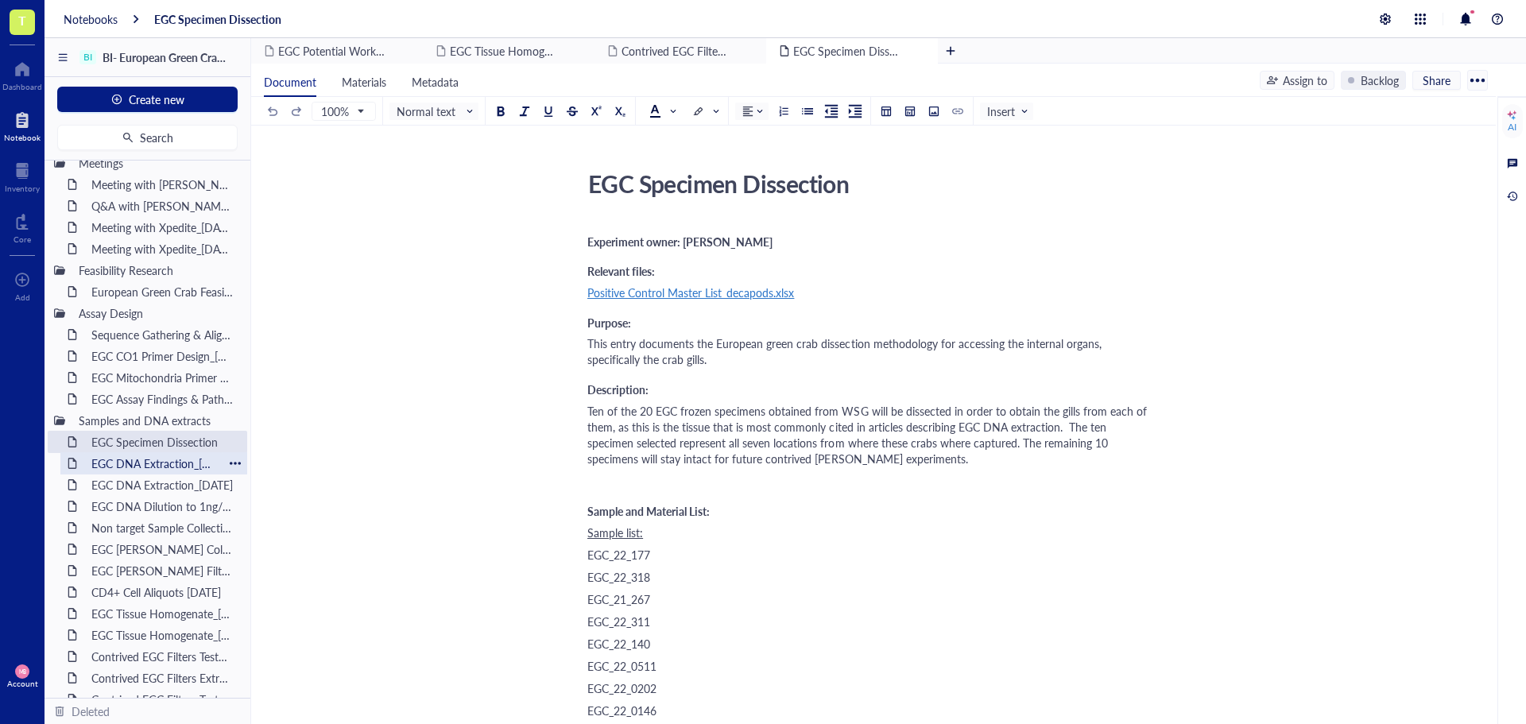
click at [130, 456] on div "EGC DNA Extraction_[DATE]" at bounding box center [153, 463] width 139 height 22
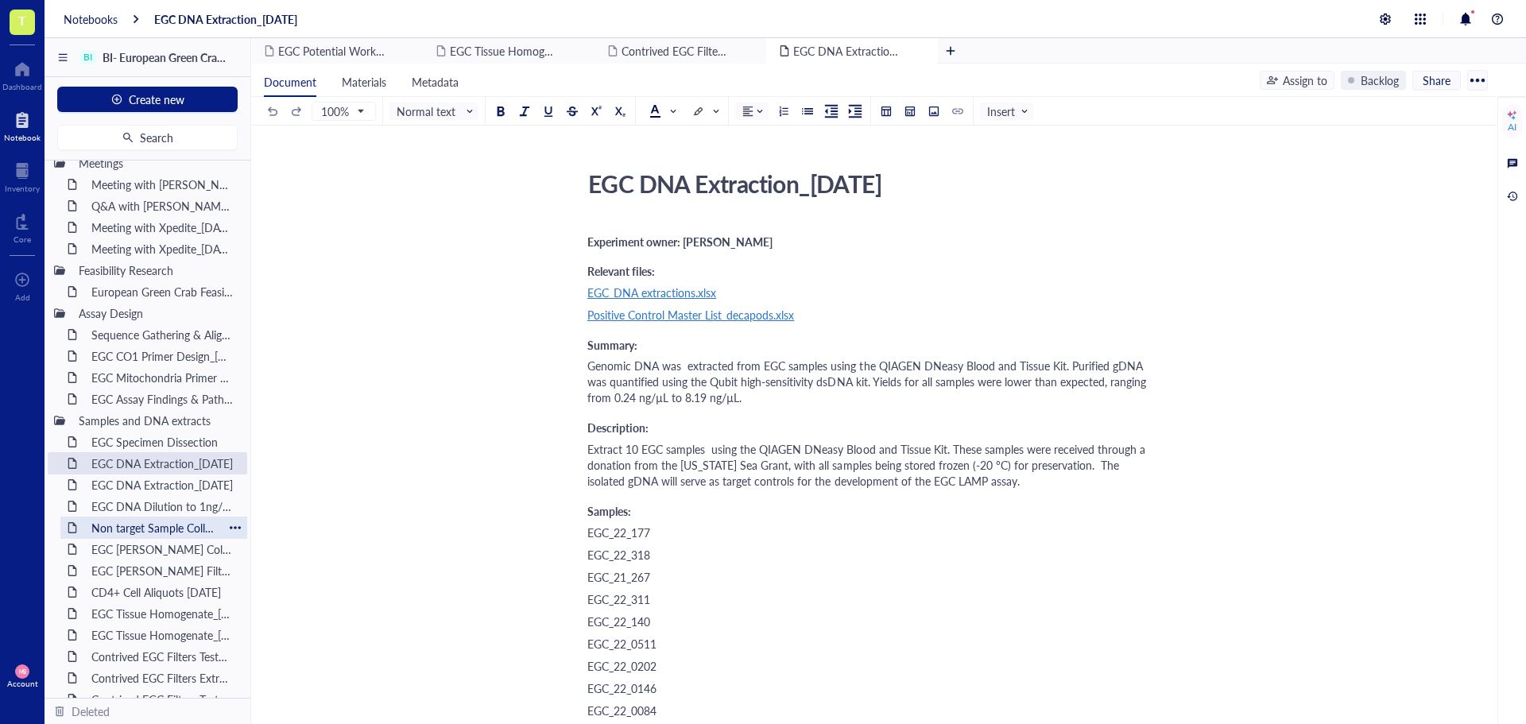
click at [121, 525] on div "Non target Sample Collection, Dissection & DNA extraction" at bounding box center [153, 527] width 139 height 22
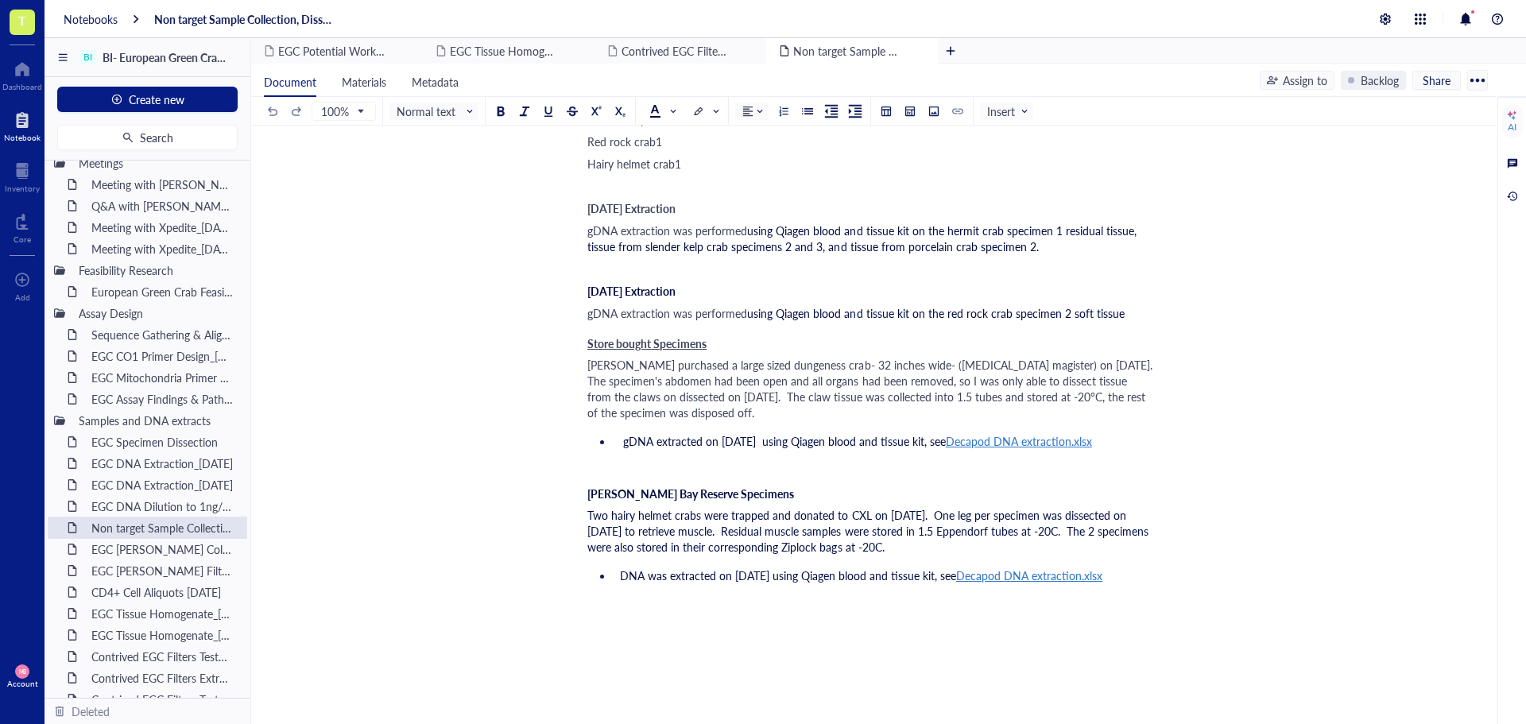
scroll to position [1748, 0]
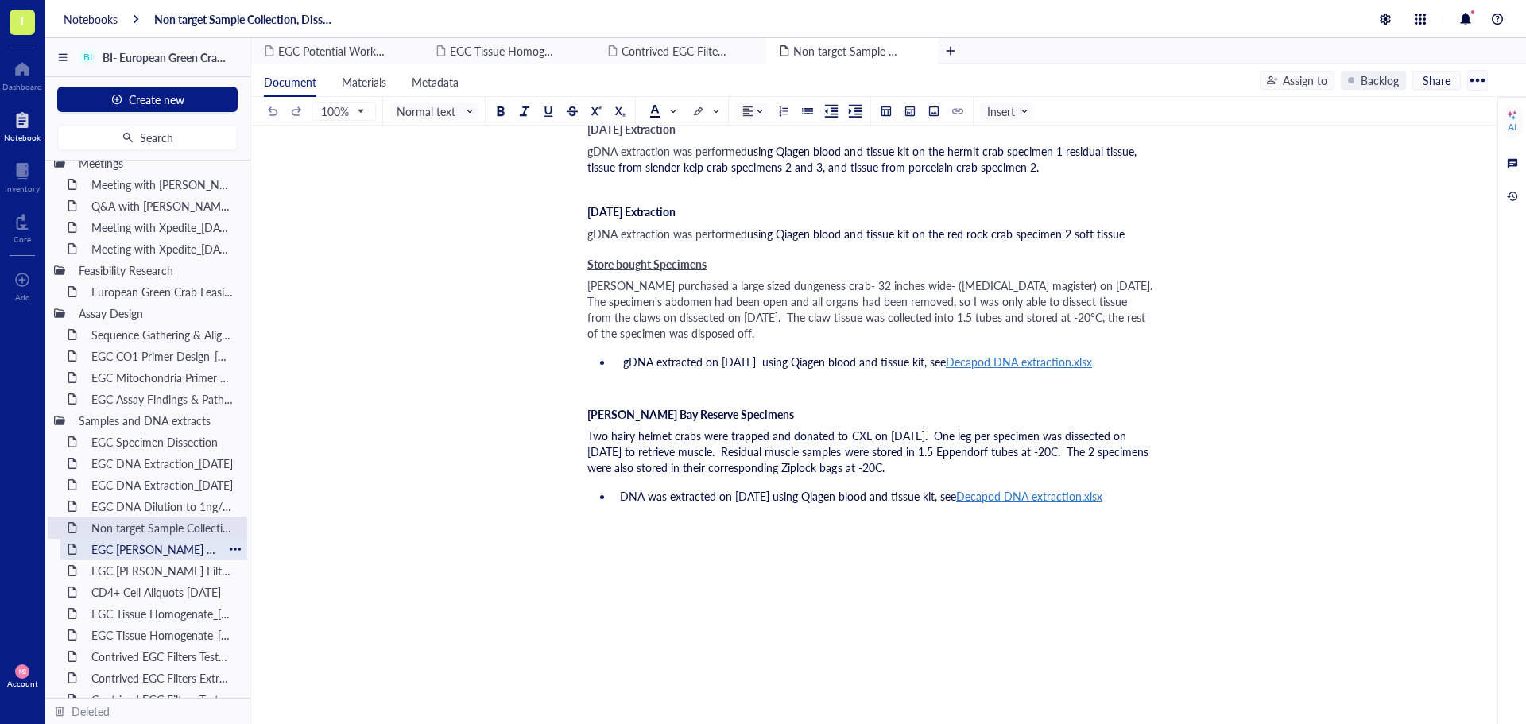
click at [117, 549] on div "EGC [PERSON_NAME] Collection" at bounding box center [153, 549] width 139 height 22
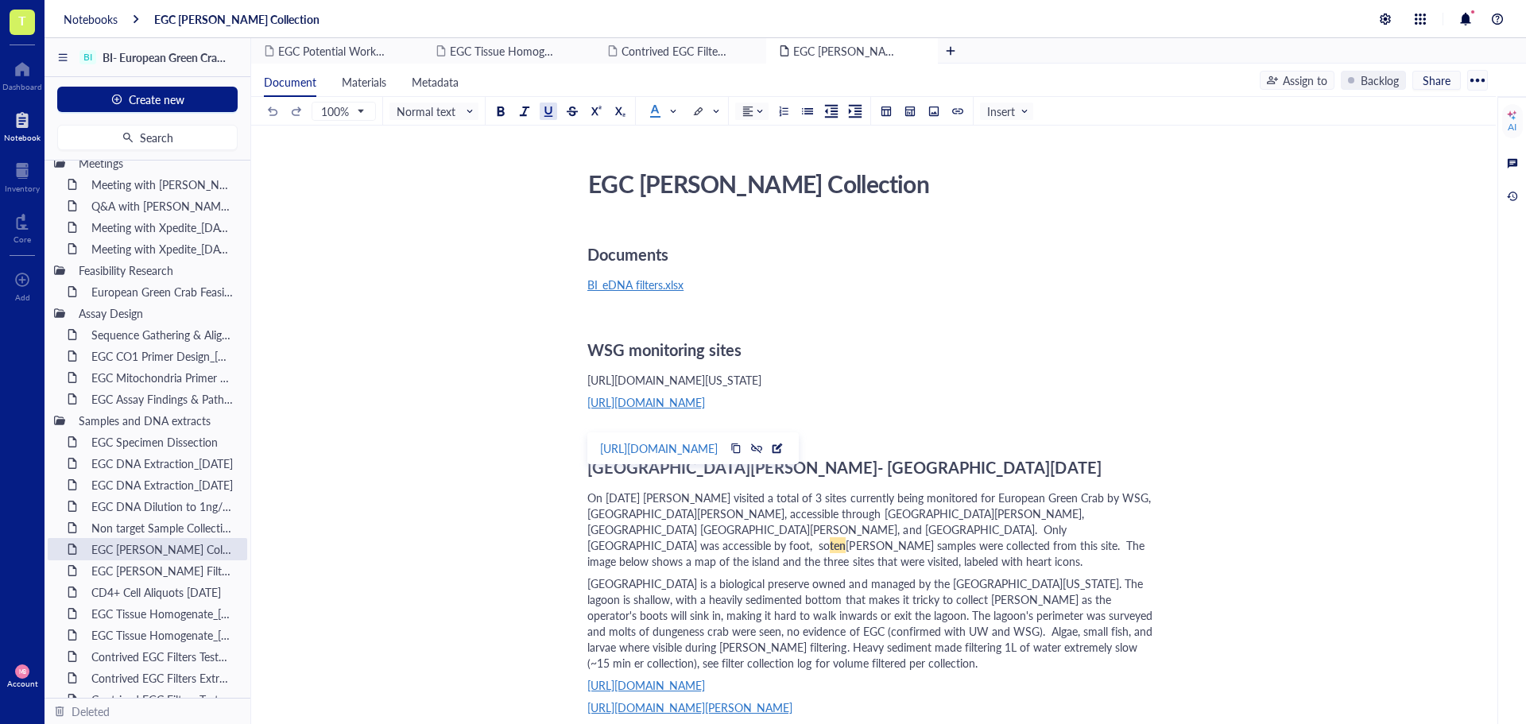
click at [705, 410] on span "[URL][DOMAIN_NAME]" at bounding box center [646, 402] width 118 height 16
click at [693, 451] on div "[URL][DOMAIN_NAME]" at bounding box center [659, 448] width 118 height 21
